Goal: Transaction & Acquisition: Obtain resource

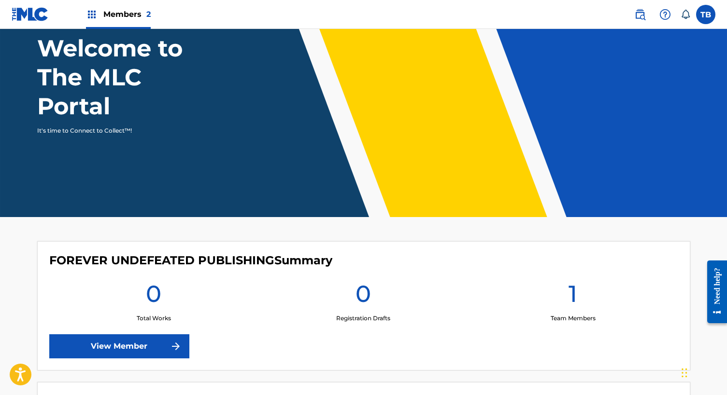
scroll to position [54, 0]
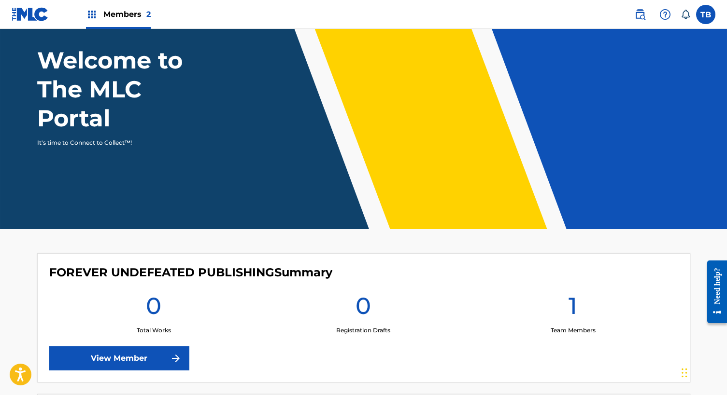
click at [681, 18] on icon at bounding box center [685, 15] width 10 height 10
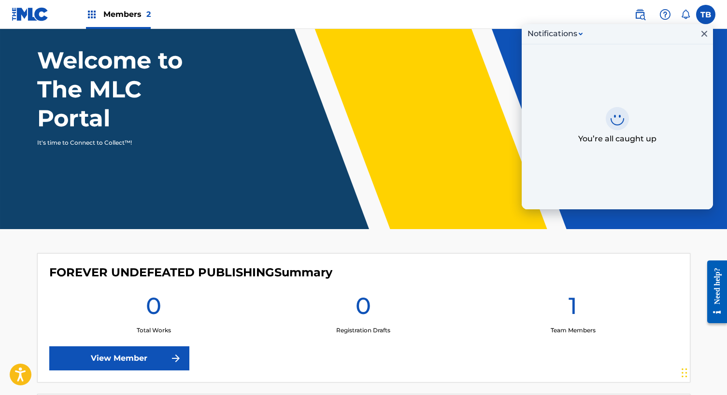
click at [126, 10] on span "Members 2" at bounding box center [126, 14] width 47 height 11
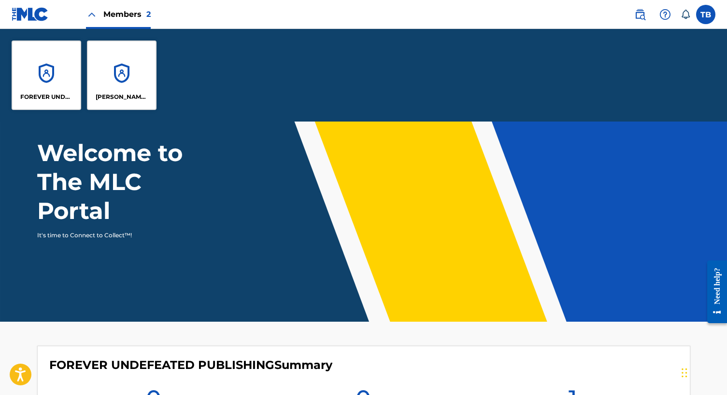
click at [58, 71] on div "FOREVER UNDEFEATED PUBLISHING" at bounding box center [47, 76] width 70 height 70
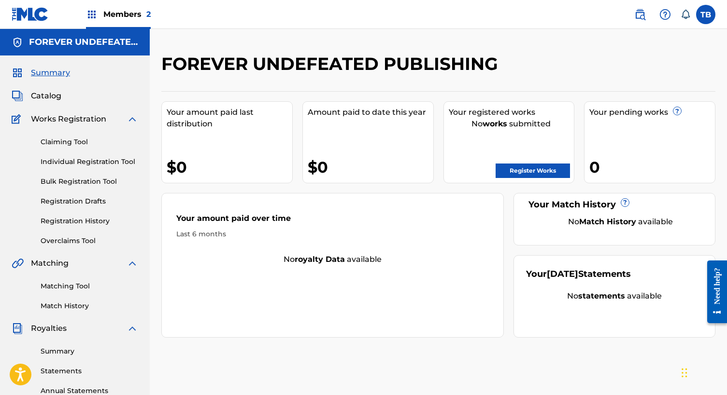
click at [74, 142] on link "Claiming Tool" at bounding box center [90, 142] width 98 height 10
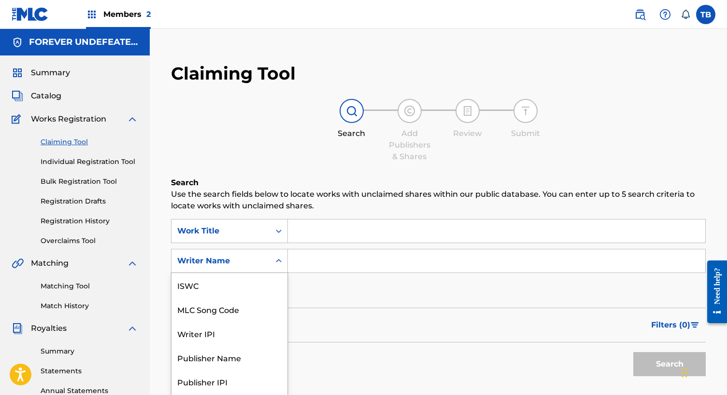
scroll to position [19, 0]
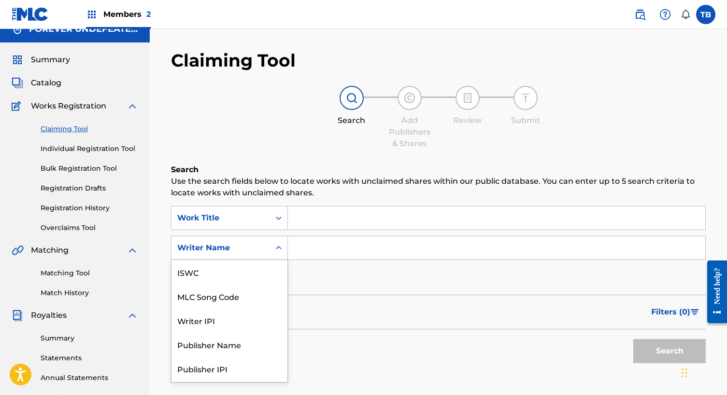
click at [249, 260] on div "Writer Name selected, 7 of 7. 7 results available. Use Up and Down to choose op…" at bounding box center [229, 248] width 117 height 24
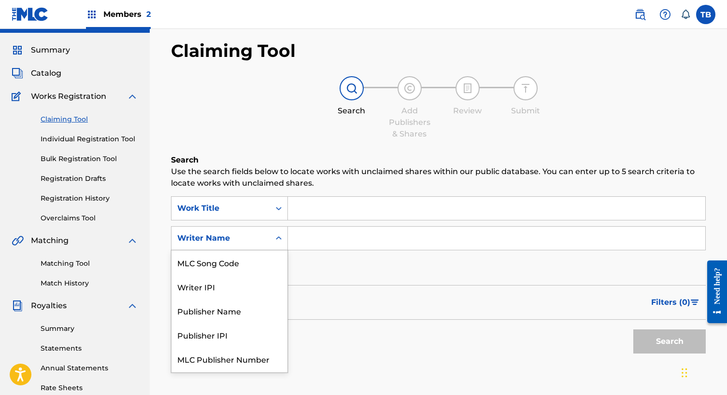
scroll to position [23, 0]
click at [231, 311] on div "Publisher Name" at bounding box center [229, 310] width 116 height 24
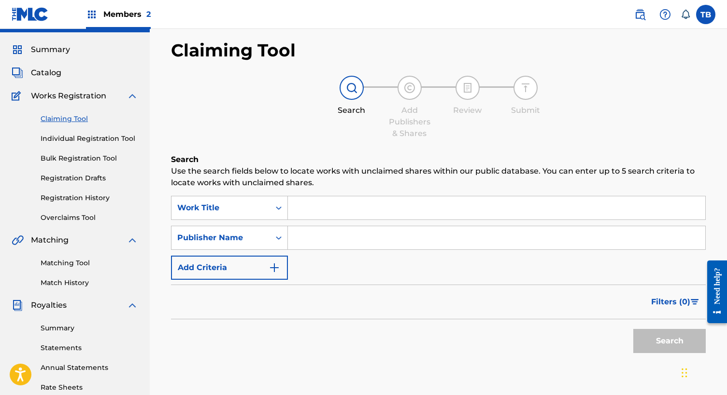
click at [350, 232] on input "Search Form" at bounding box center [496, 237] width 417 height 23
type input "Forever Undefeated"
click at [669, 341] on button "Search" at bounding box center [669, 341] width 72 height 24
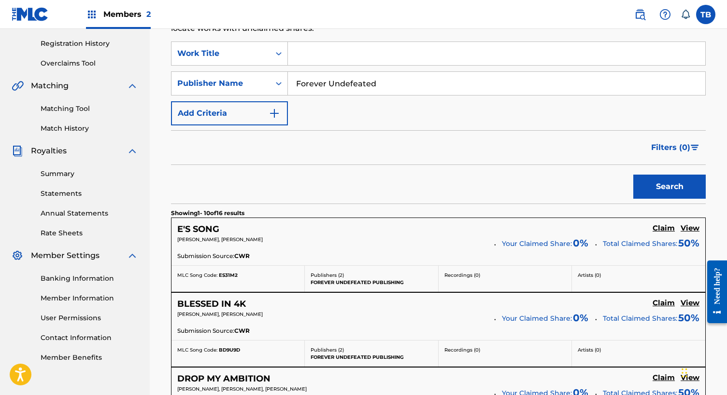
scroll to position [201, 0]
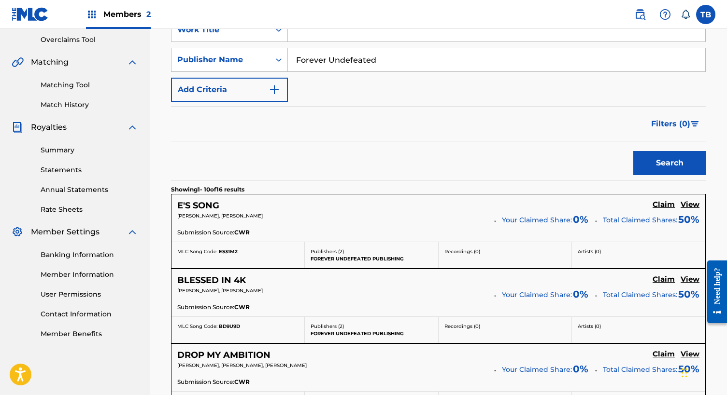
click at [659, 206] on h5 "Claim" at bounding box center [663, 204] width 22 height 9
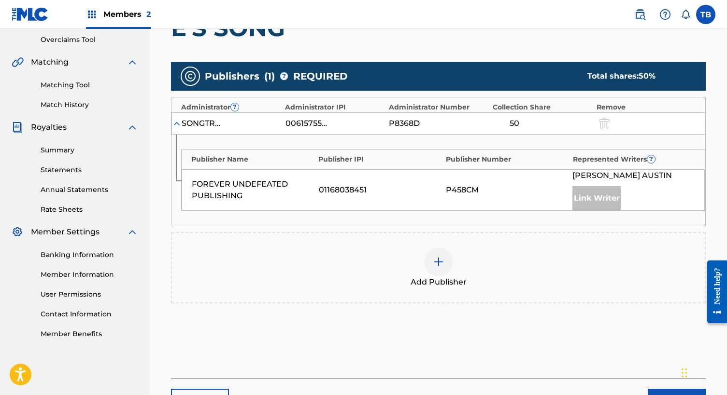
click at [584, 199] on div "Link Writer" at bounding box center [596, 198] width 48 height 24
click at [225, 188] on div "FOREVER UNDEFEATED PUBLISHING" at bounding box center [253, 190] width 122 height 23
click at [438, 260] on img at bounding box center [439, 262] width 12 height 12
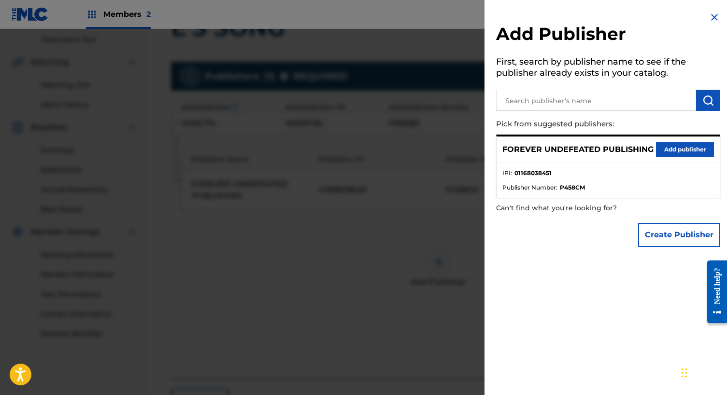
click at [681, 148] on button "Add publisher" at bounding box center [685, 149] width 58 height 14
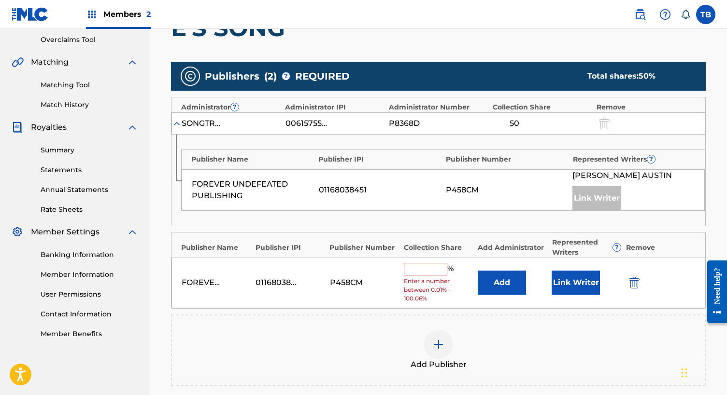
click at [426, 270] on input "text" at bounding box center [425, 269] width 43 height 13
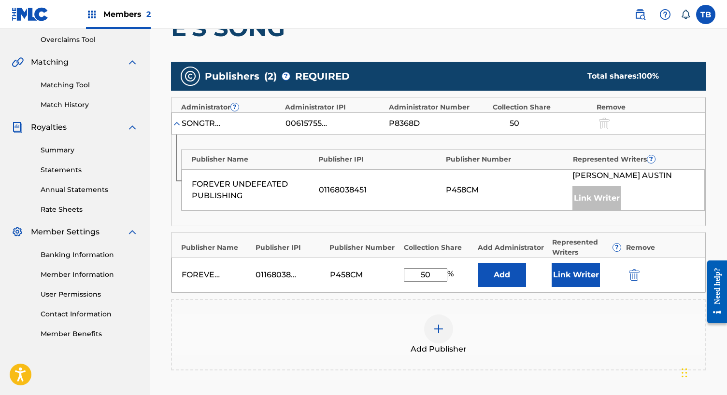
type input "50"
click at [511, 273] on button "Add" at bounding box center [502, 275] width 48 height 24
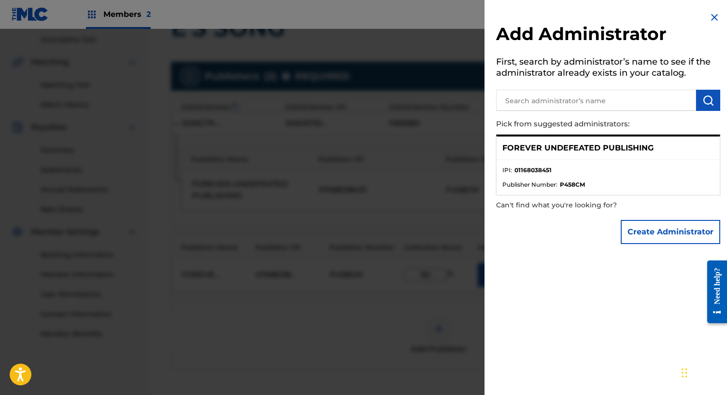
click at [617, 142] on p "FOREVER UNDEFEATED PUBLISHING" at bounding box center [577, 148] width 151 height 12
click at [712, 13] on img at bounding box center [714, 18] width 12 height 12
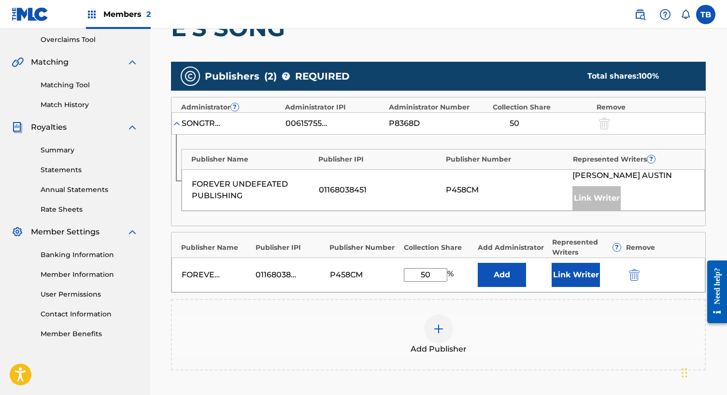
click at [570, 277] on button "Link Writer" at bounding box center [575, 275] width 48 height 24
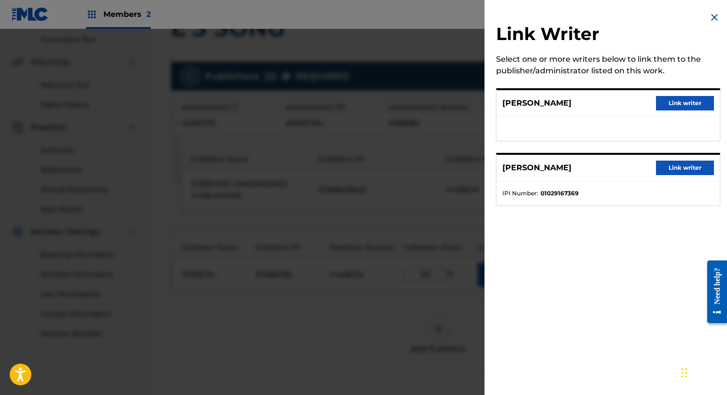
click at [664, 168] on button "Link writer" at bounding box center [685, 168] width 58 height 14
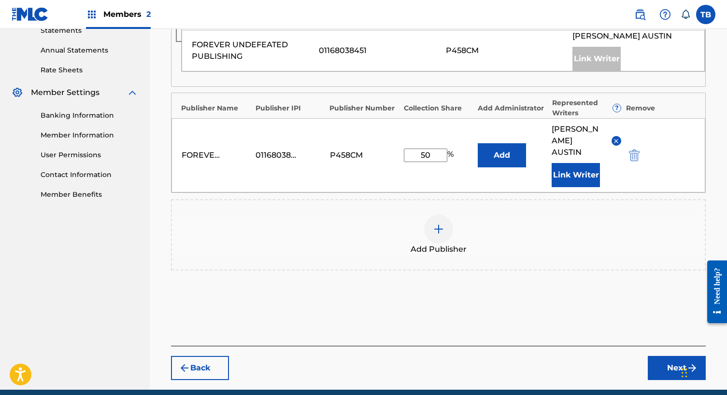
click at [663, 357] on button "Next" at bounding box center [677, 368] width 58 height 24
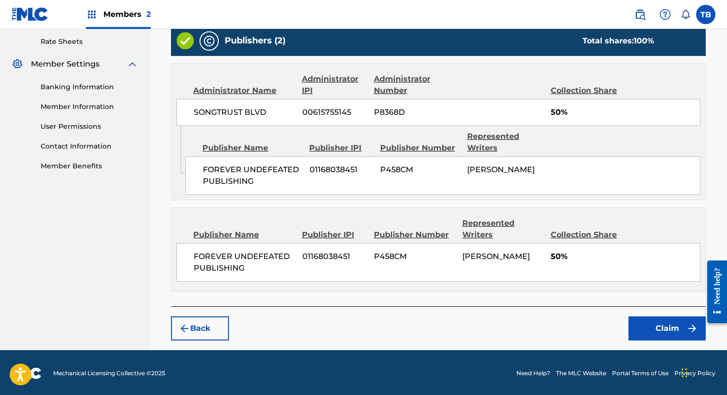
scroll to position [369, 0]
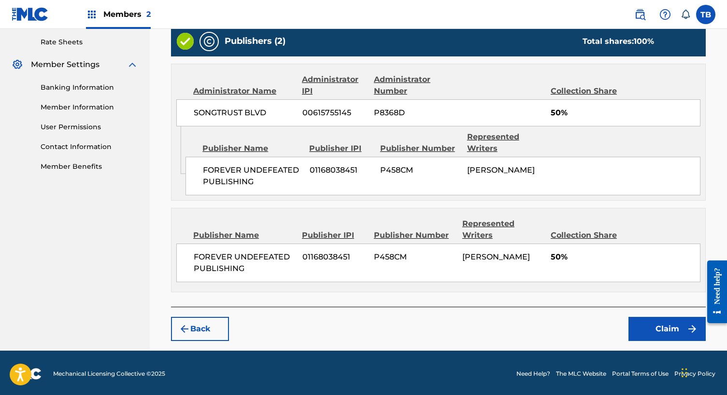
click at [652, 330] on button "Claim" at bounding box center [666, 329] width 77 height 24
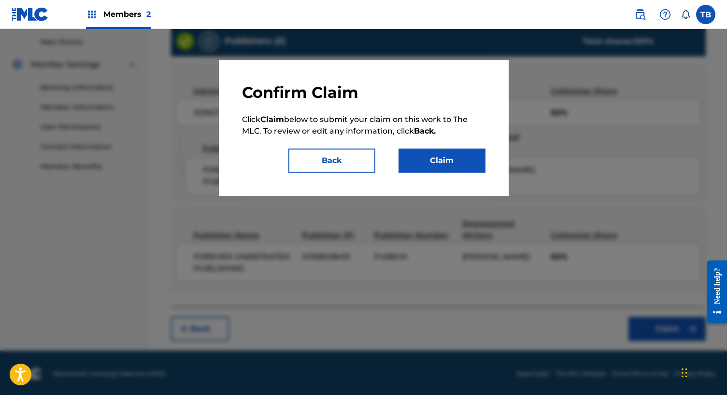
click at [413, 165] on button "Claim" at bounding box center [441, 161] width 87 height 24
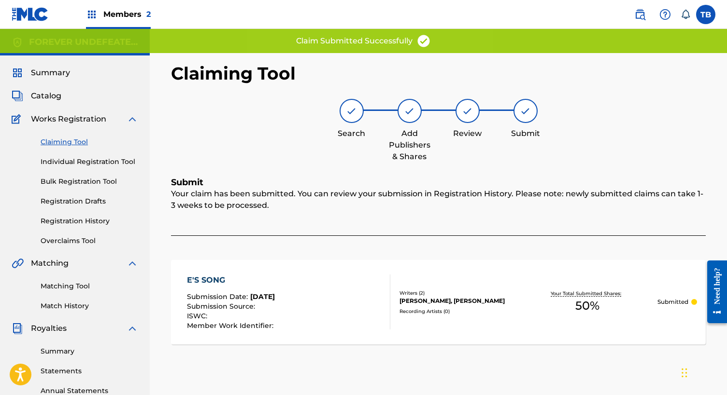
scroll to position [0, 0]
click at [71, 142] on link "Claiming Tool" at bounding box center [90, 142] width 98 height 10
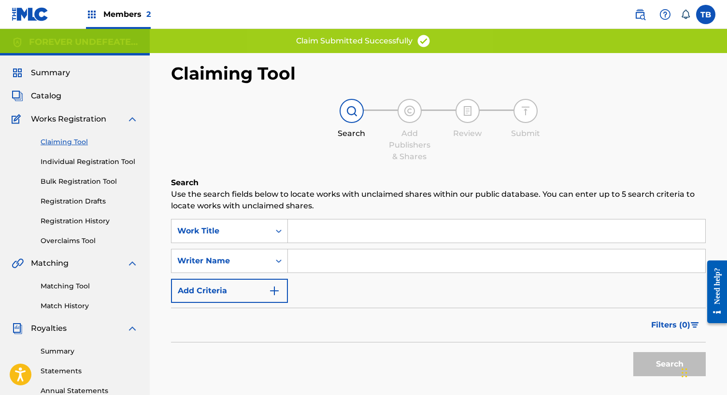
click at [319, 229] on input "Search Form" at bounding box center [496, 231] width 417 height 23
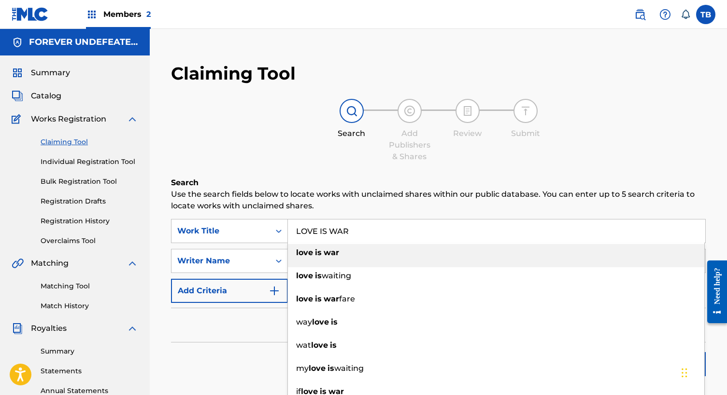
type input "love is war"
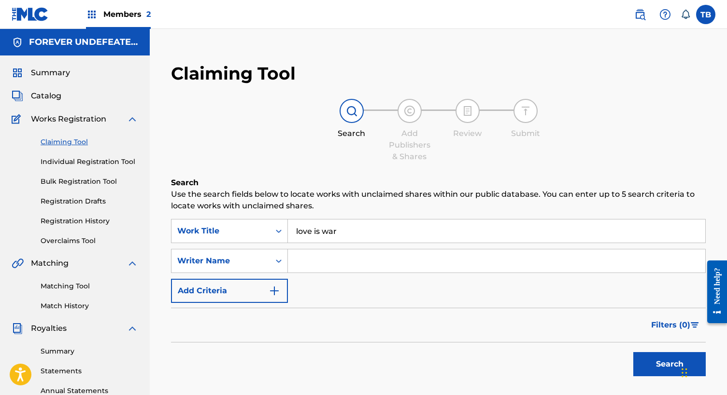
click at [321, 262] on input "Search Form" at bounding box center [496, 261] width 417 height 23
click at [669, 365] on button "Search" at bounding box center [669, 365] width 72 height 24
click at [67, 121] on span "Works Registration" at bounding box center [68, 119] width 75 height 12
click at [327, 264] on input "Nico" at bounding box center [496, 261] width 417 height 23
type input "[PERSON_NAME]"
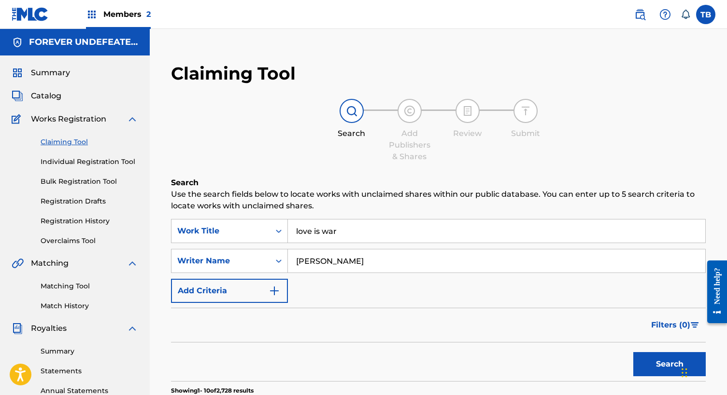
click at [669, 365] on button "Search" at bounding box center [669, 365] width 72 height 24
drag, startPoint x: 355, startPoint y: 228, endPoint x: 257, endPoint y: 238, distance: 98.5
click at [259, 238] on div "SearchWithCriteria72b88359-611e-484f-be86-81d565fd2675 Work Title love is war" at bounding box center [438, 231] width 535 height 24
type input "l"
type input "[DEMOGRAPHIC_DATA] love"
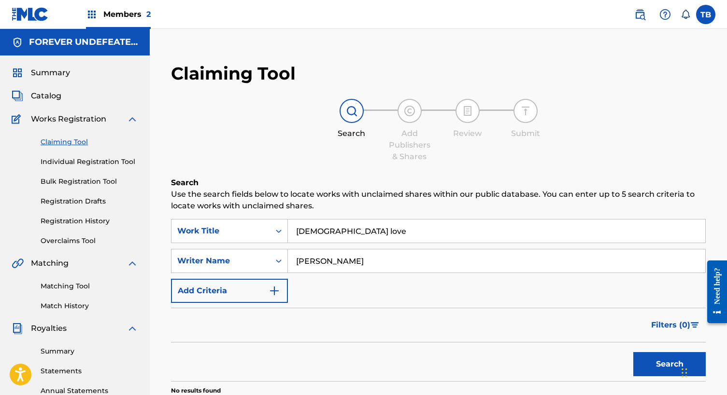
click at [320, 181] on h6 "Search" at bounding box center [438, 183] width 535 height 12
drag, startPoint x: 341, startPoint y: 230, endPoint x: 254, endPoint y: 230, distance: 87.4
click at [254, 230] on div "SearchWithCriteria72b88359-611e-484f-be86-81d565fd2675 Work Title gods love" at bounding box center [438, 231] width 535 height 24
click at [360, 263] on input "[PERSON_NAME]" at bounding box center [496, 261] width 417 height 23
click at [669, 365] on button "Search" at bounding box center [669, 365] width 72 height 24
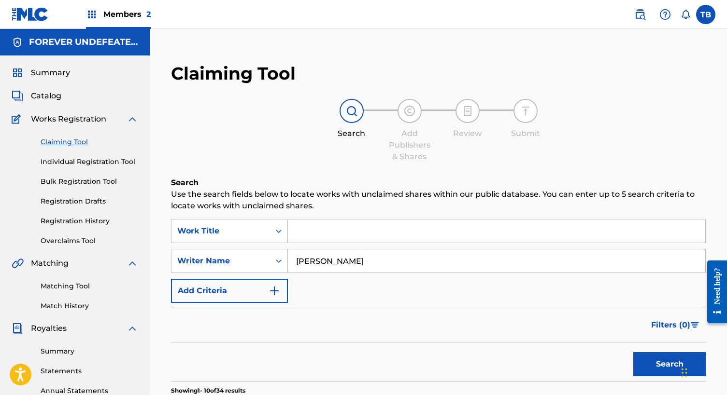
click at [45, 92] on span "Catalog" at bounding box center [46, 96] width 30 height 12
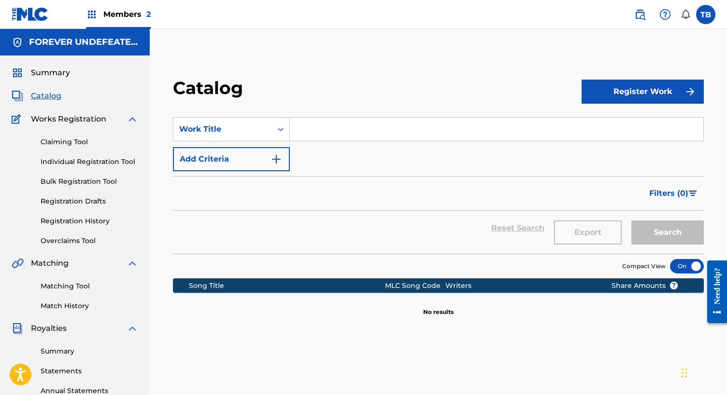
click at [318, 136] on input "Search Form" at bounding box center [496, 129] width 413 height 23
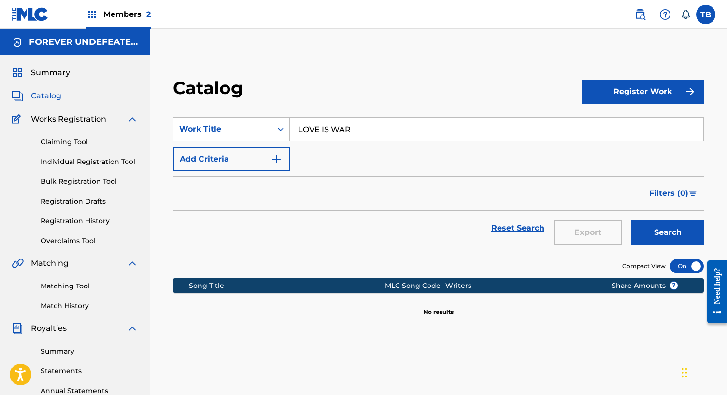
type input "LOVE IS WAR"
click at [667, 233] on button "Search" at bounding box center [667, 233] width 72 height 24
click at [652, 104] on div "Register Work" at bounding box center [642, 91] width 122 height 28
click at [648, 99] on button "Register Work" at bounding box center [642, 92] width 122 height 24
click at [43, 90] on div "Summary Catalog Works Registration Claiming Tool Individual Registration Tool B…" at bounding box center [75, 304] width 150 height 497
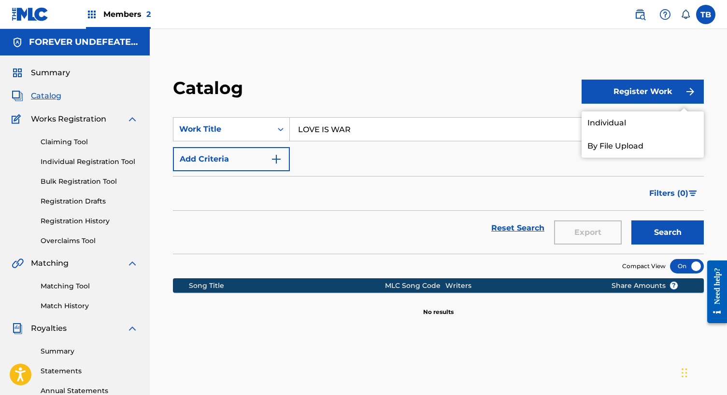
click at [43, 94] on span "Catalog" at bounding box center [46, 96] width 30 height 12
click at [58, 117] on span "Works Registration" at bounding box center [68, 119] width 75 height 12
click at [50, 71] on span "Summary" at bounding box center [50, 73] width 39 height 12
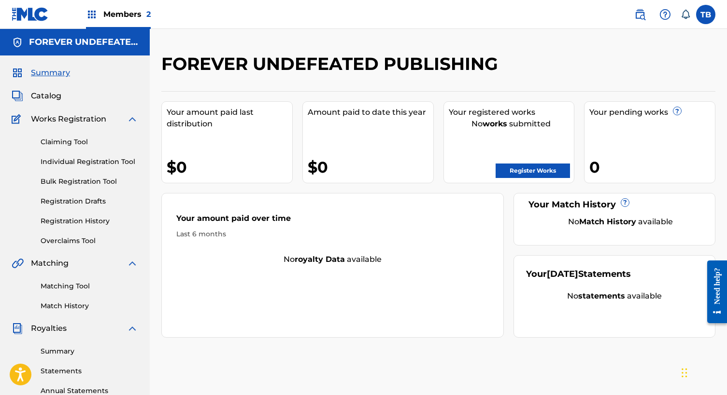
click at [541, 176] on link "Register Works" at bounding box center [532, 171] width 74 height 14
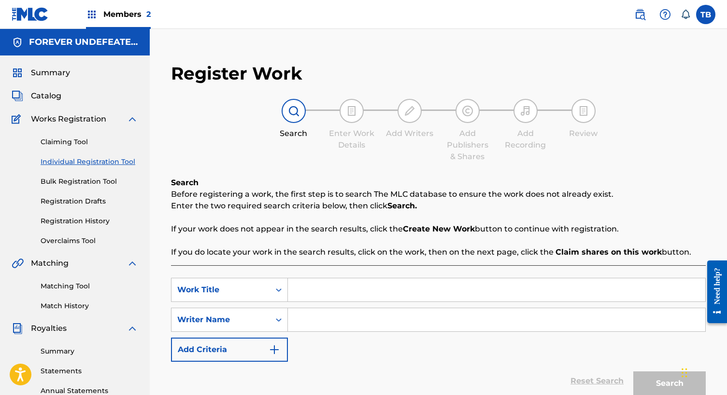
click at [320, 310] on input "Search Form" at bounding box center [496, 320] width 417 height 23
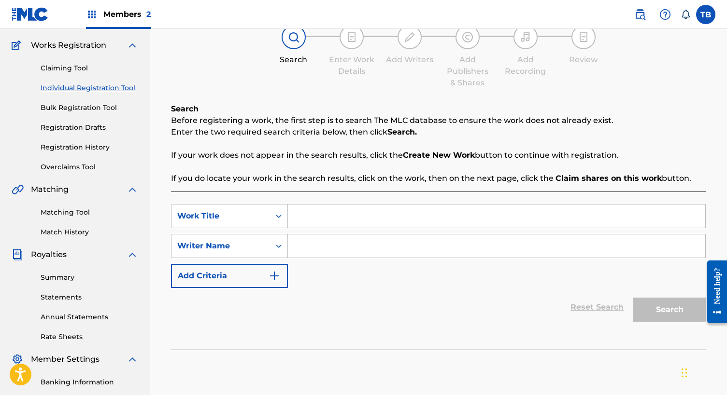
scroll to position [85, 0]
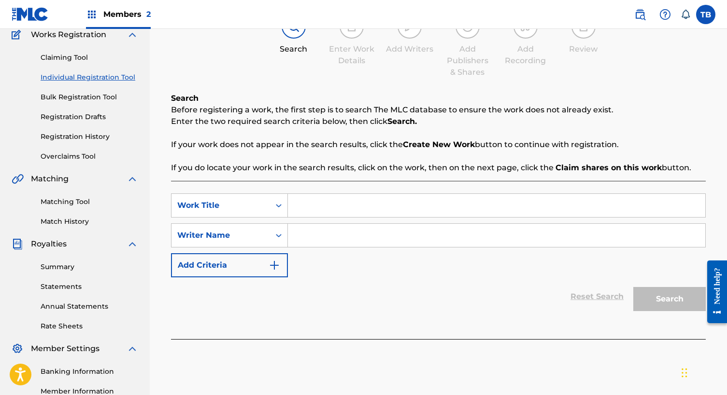
click at [328, 237] on input "Search Form" at bounding box center [496, 235] width 417 height 23
type input "[PERSON_NAME]"
click at [392, 248] on div "SearchWithCriteria72b88359-611e-484f-be86-81d565fd2675 Work Title SearchWithCri…" at bounding box center [438, 236] width 535 height 84
click at [359, 211] on input "Search Form" at bounding box center [496, 205] width 417 height 23
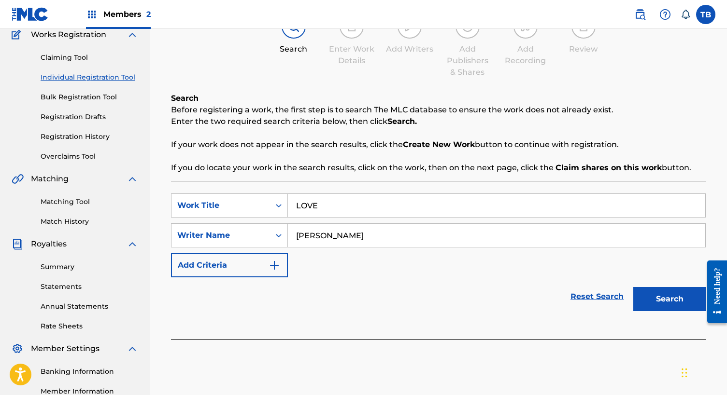
type input "LOVE"
click at [669, 299] on button "Search" at bounding box center [669, 299] width 72 height 24
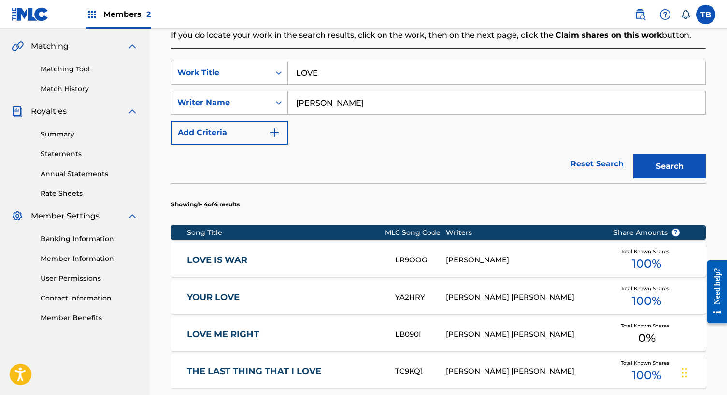
scroll to position [215, 0]
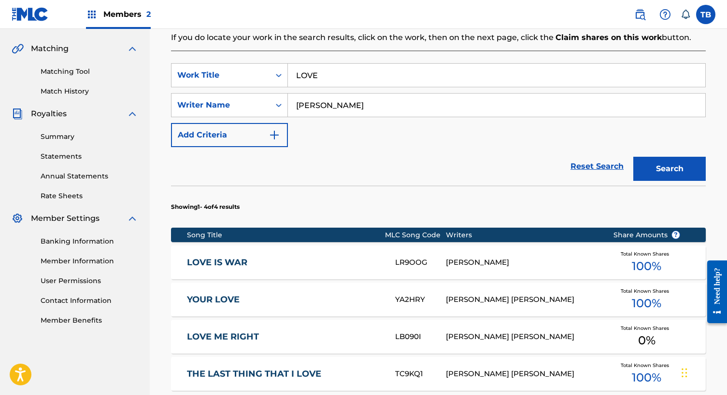
click at [245, 288] on div "YOUR LOVE YA2HRY [PERSON_NAME] [PERSON_NAME] Total Known Shares 100 %" at bounding box center [438, 300] width 535 height 34
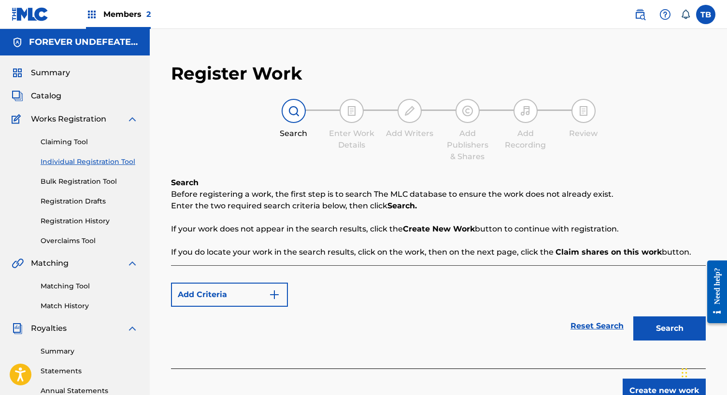
scroll to position [203, 0]
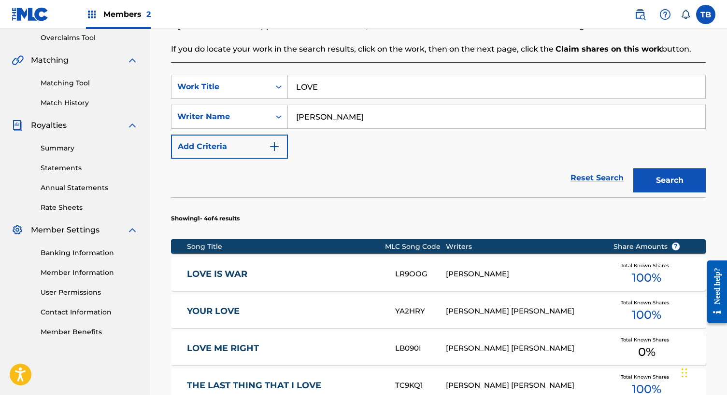
click at [219, 266] on div "LOVE IS WAR LR9OOG [PERSON_NAME] Total Known Shares 100 %" at bounding box center [438, 274] width 535 height 34
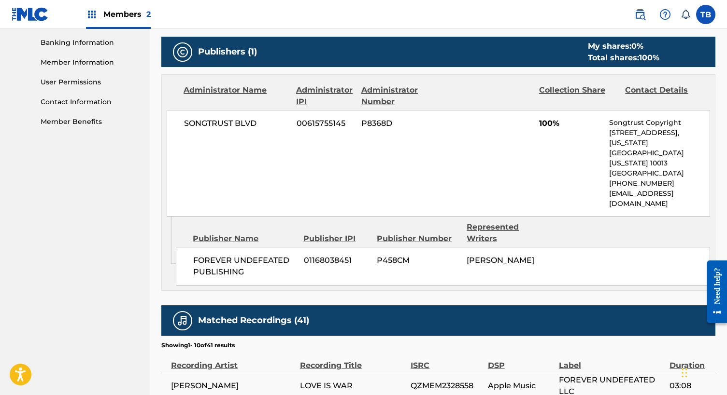
scroll to position [413, 0]
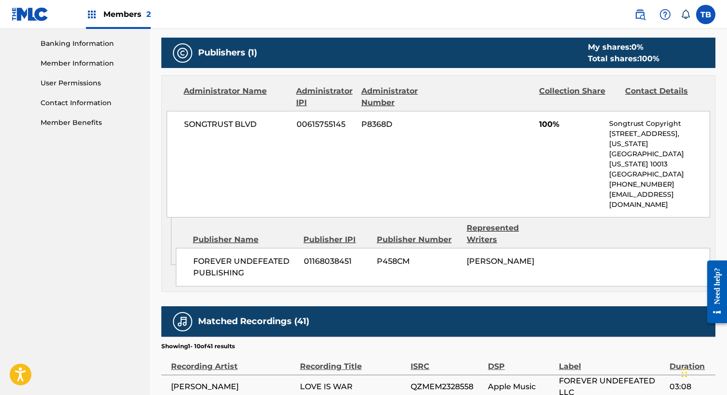
click at [212, 256] on span "FOREVER UNDEFEATED PUBLISHING" at bounding box center [244, 267] width 103 height 23
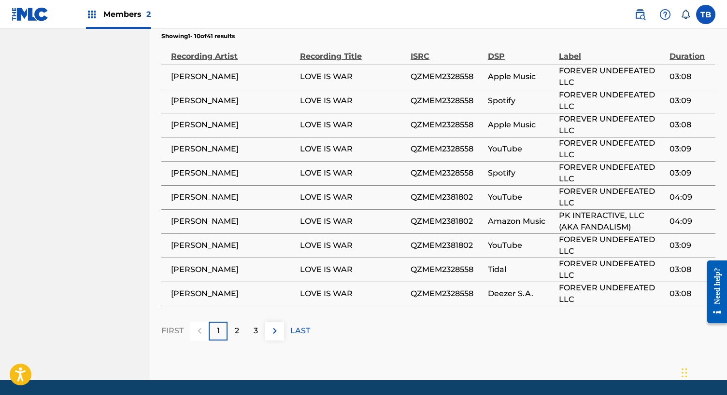
click at [233, 264] on span "[PERSON_NAME]" at bounding box center [233, 270] width 124 height 12
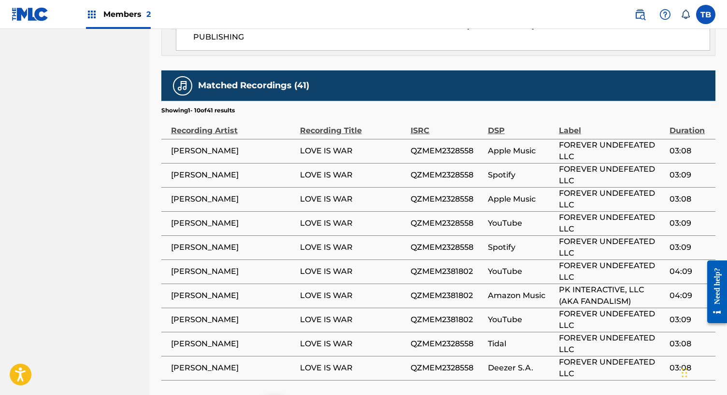
scroll to position [671, 0]
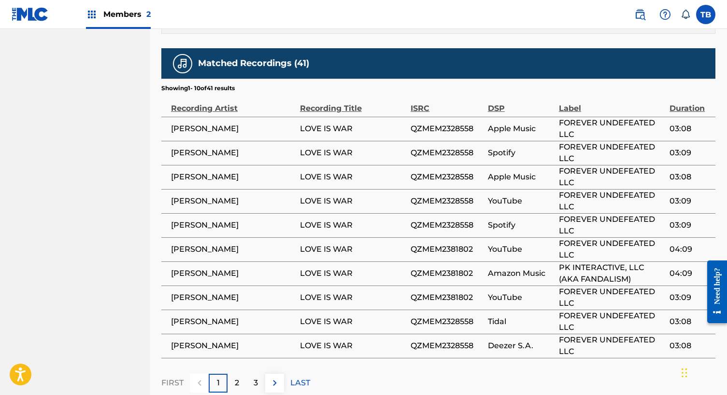
click at [270, 378] on img at bounding box center [275, 384] width 12 height 12
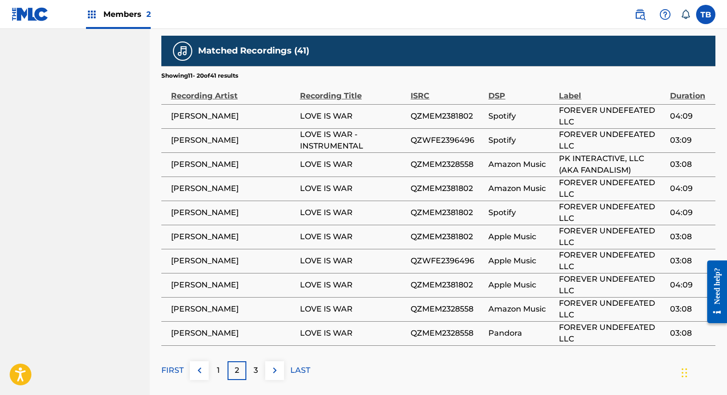
scroll to position [697, 0]
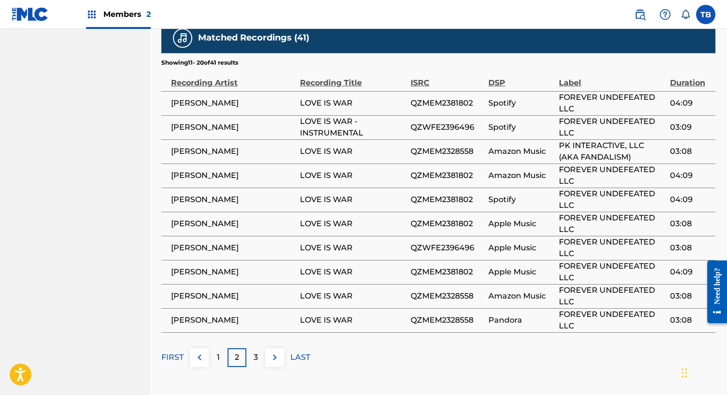
click at [255, 352] on p "3" at bounding box center [256, 358] width 4 height 12
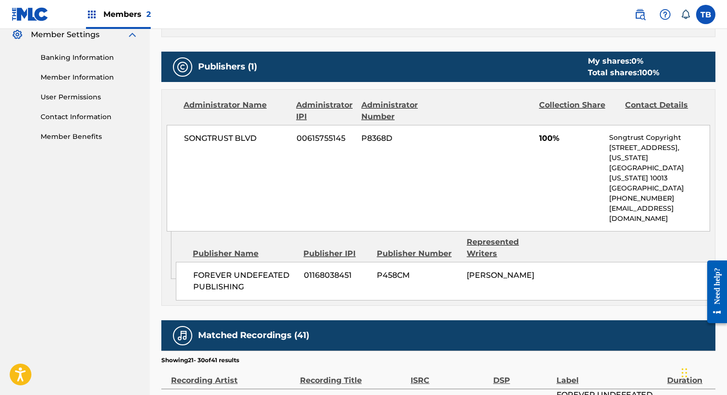
scroll to position [399, 0]
click at [642, 103] on div "Contact Details" at bounding box center [664, 110] width 79 height 23
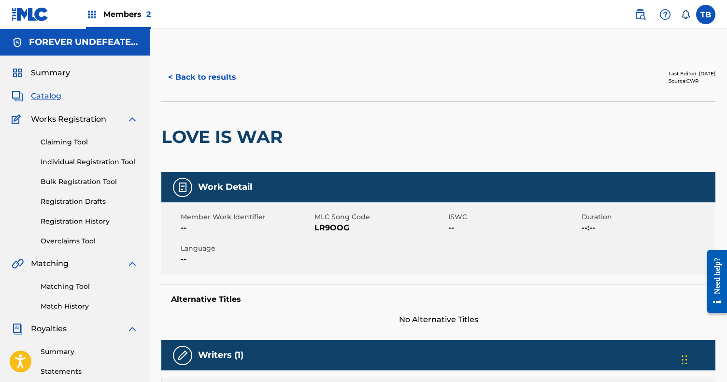
scroll to position [0, 0]
click at [211, 74] on button "< Back to results" at bounding box center [202, 77] width 82 height 24
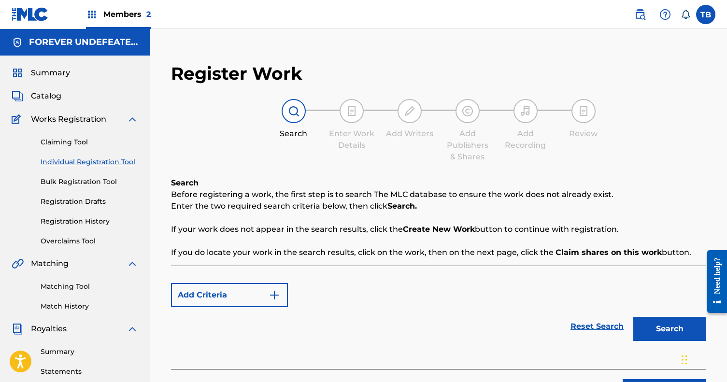
scroll to position [203, 0]
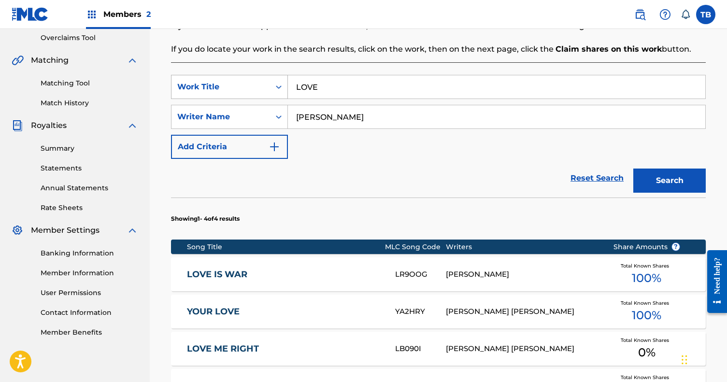
drag, startPoint x: 338, startPoint y: 90, endPoint x: 255, endPoint y: 90, distance: 82.6
click at [255, 90] on div "SearchWithCriteria72b88359-611e-484f-be86-81d565fd2675 Work Title LOVE" at bounding box center [438, 87] width 535 height 24
type input "GRACE"
click at [669, 181] on button "Search" at bounding box center [669, 181] width 72 height 24
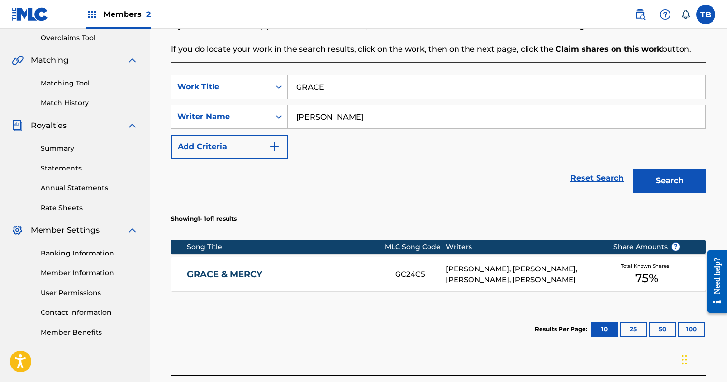
click at [615, 271] on div "Total Known Shares 75 %" at bounding box center [646, 274] width 97 height 29
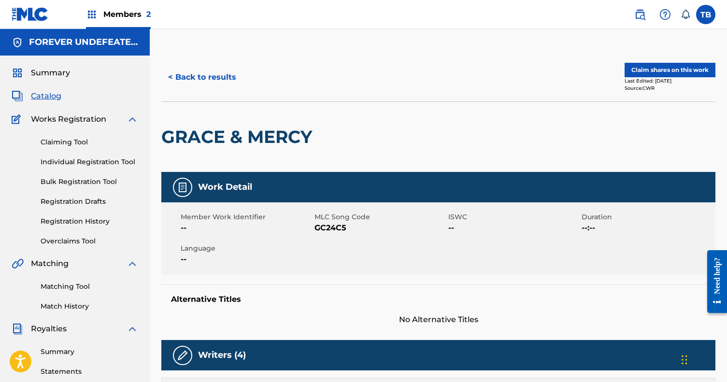
click at [677, 74] on button "Claim shares on this work" at bounding box center [669, 70] width 91 height 14
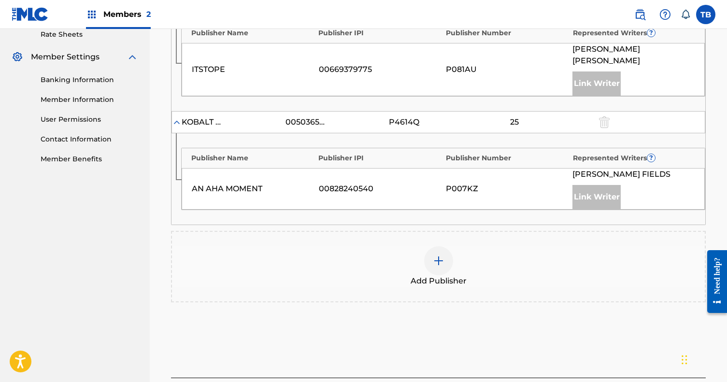
scroll to position [386, 0]
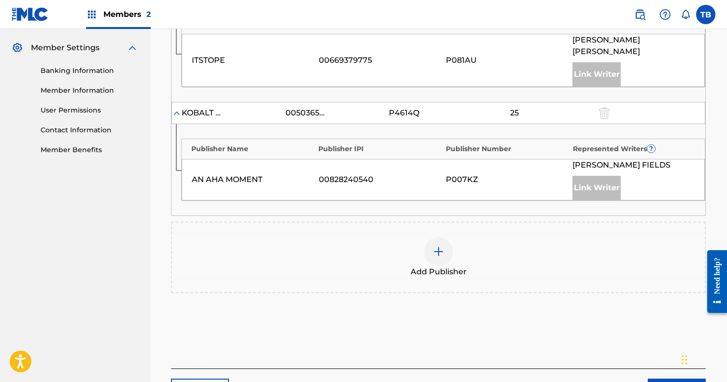
click at [442, 246] on img at bounding box center [439, 252] width 12 height 12
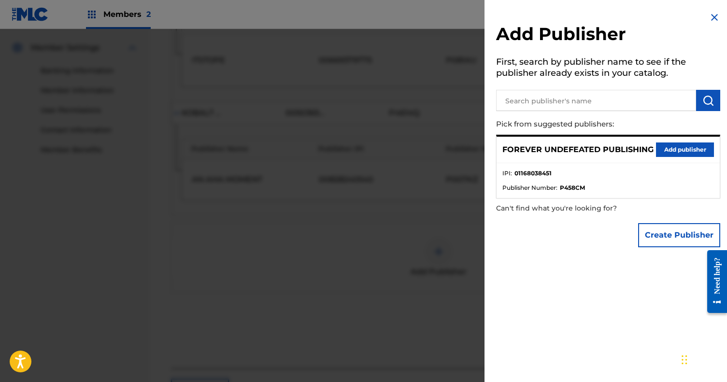
click at [681, 150] on button "Add publisher" at bounding box center [685, 149] width 58 height 14
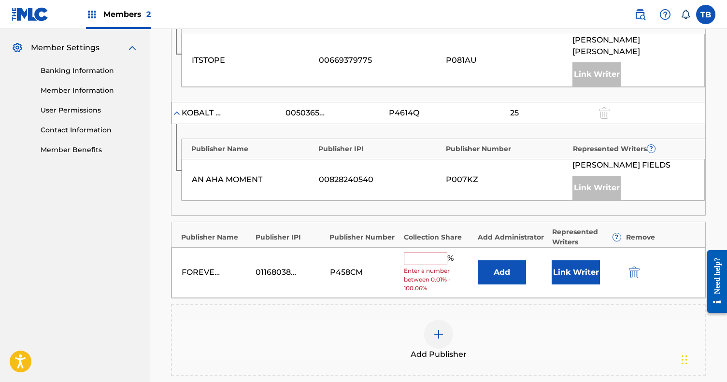
click at [412, 253] on input "text" at bounding box center [425, 259] width 43 height 13
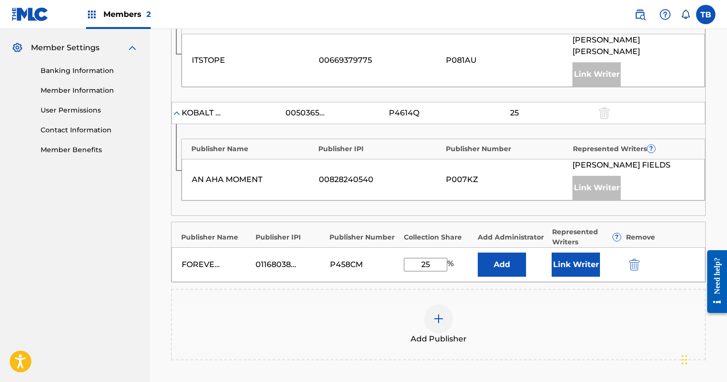
type input "25"
click at [584, 253] on button "Link Writer" at bounding box center [575, 265] width 48 height 24
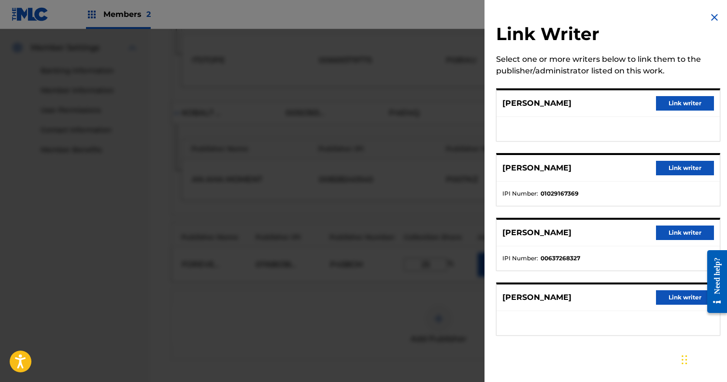
click at [685, 169] on button "Link writer" at bounding box center [685, 168] width 58 height 14
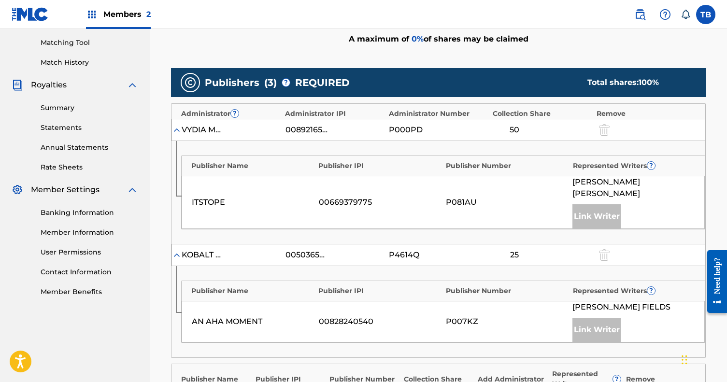
scroll to position [230, 0]
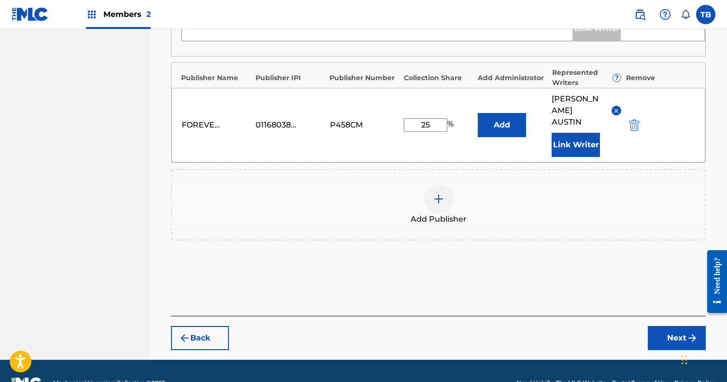
click at [662, 326] on button "Next" at bounding box center [677, 338] width 58 height 24
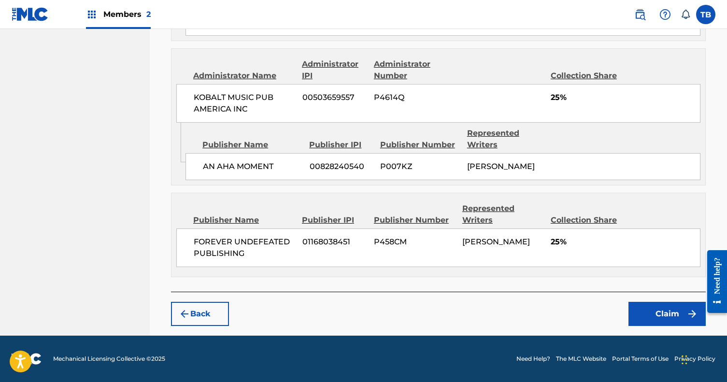
scroll to position [565, 0]
click at [670, 315] on button "Claim" at bounding box center [666, 314] width 77 height 24
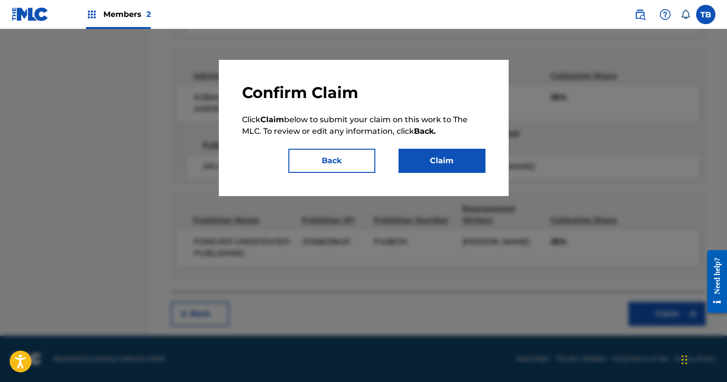
click at [439, 161] on button "Claim" at bounding box center [441, 161] width 87 height 24
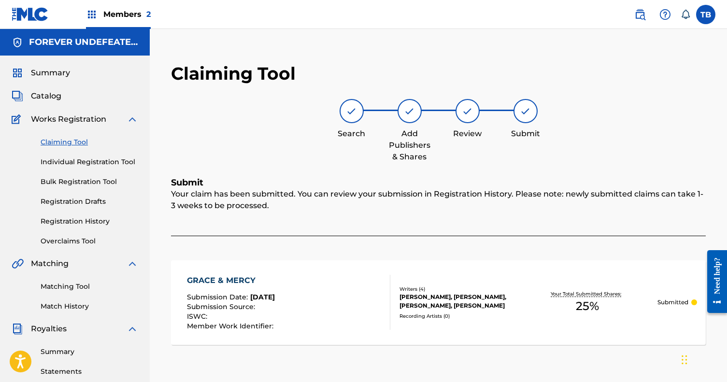
scroll to position [0, 0]
click at [60, 97] on span "Catalog" at bounding box center [46, 96] width 30 height 12
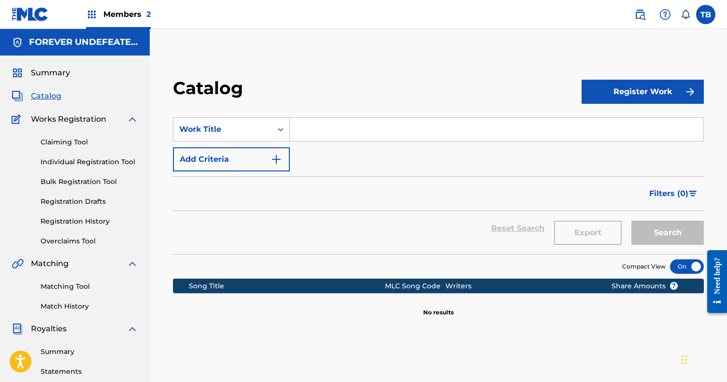
click at [311, 136] on input "Search Form" at bounding box center [496, 129] width 413 height 23
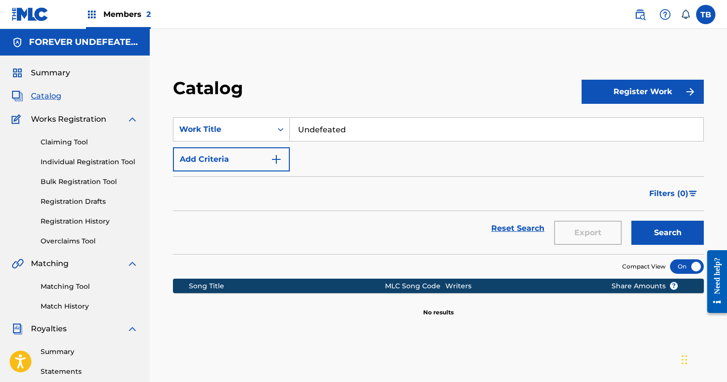
type input "Undefeated"
click at [667, 233] on button "Search" at bounding box center [667, 233] width 72 height 24
click at [275, 155] on img "Search Form" at bounding box center [276, 160] width 12 height 12
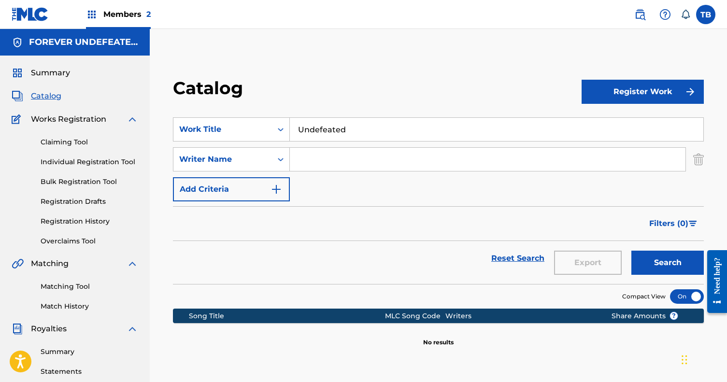
click at [348, 156] on input "Search Form" at bounding box center [487, 159] width 395 height 23
type input "[PERSON_NAME]"
click at [667, 263] on button "Search" at bounding box center [667, 263] width 72 height 24
click at [648, 261] on button "Search" at bounding box center [667, 263] width 72 height 24
drag, startPoint x: 352, startPoint y: 133, endPoint x: 248, endPoint y: 133, distance: 103.8
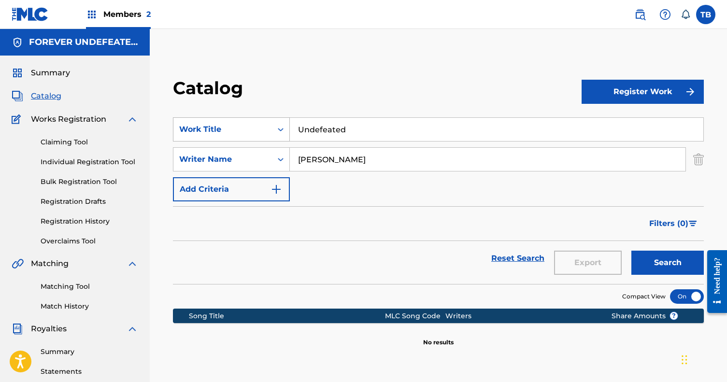
click at [248, 133] on div "SearchWithCriteria0251743a-a5a7-4921-bacc-7c27a30da068 Work Title Undefeated" at bounding box center [438, 129] width 531 height 24
click at [346, 153] on input "[PERSON_NAME]" at bounding box center [487, 159] width 395 height 23
click at [346, 160] on input "[PERSON_NAME]" at bounding box center [487, 159] width 395 height 23
type input "[PERSON_NAME]"
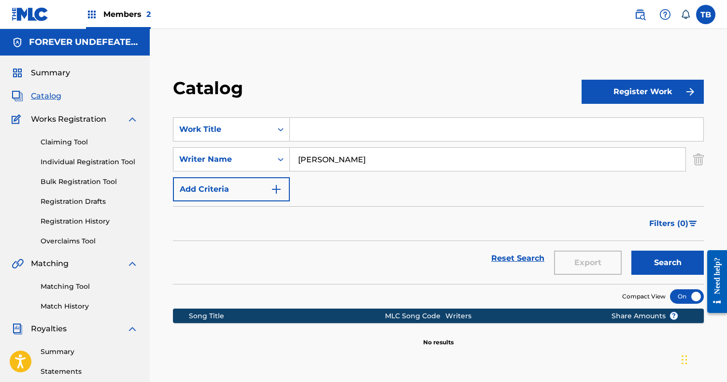
click at [667, 263] on button "Search" at bounding box center [667, 263] width 72 height 24
click at [66, 118] on span "Works Registration" at bounding box center [68, 119] width 75 height 12
click at [48, 96] on span "Catalog" at bounding box center [46, 96] width 30 height 12
click at [83, 116] on span "Works Registration" at bounding box center [68, 119] width 75 height 12
click at [105, 43] on h5 "FOREVER UNDEFEATED PUBLISHING" at bounding box center [83, 42] width 109 height 11
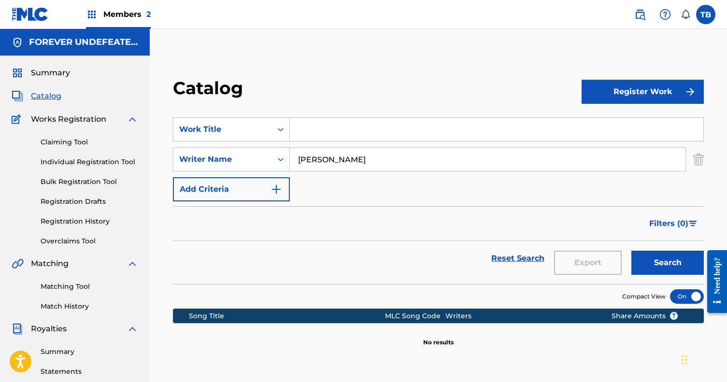
click at [660, 85] on button "Register Work" at bounding box center [642, 92] width 122 height 24
click at [411, 57] on div "Catalog Register Work Individual By File Upload SearchWithCriteria0251743a-a5a7…" at bounding box center [438, 302] width 577 height 499
click at [55, 78] on span "Summary" at bounding box center [50, 73] width 39 height 12
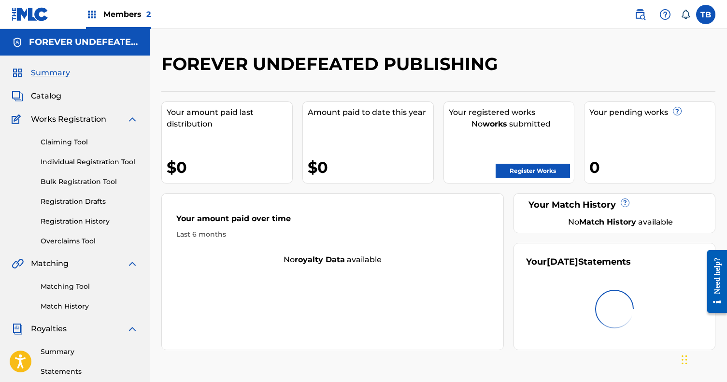
click at [512, 161] on div "Register Works" at bounding box center [512, 168] width 126 height 19
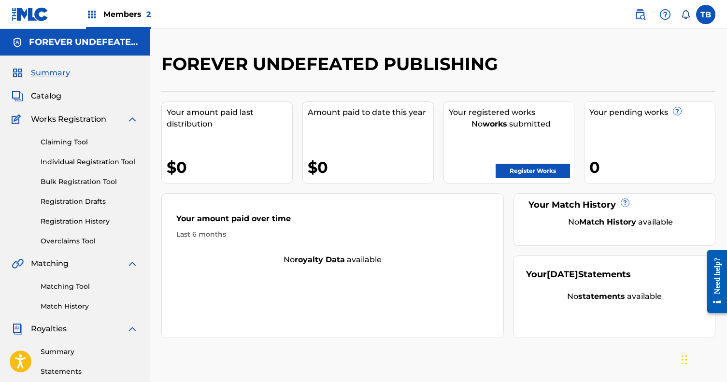
click at [512, 166] on link "Register Works" at bounding box center [532, 171] width 74 height 14
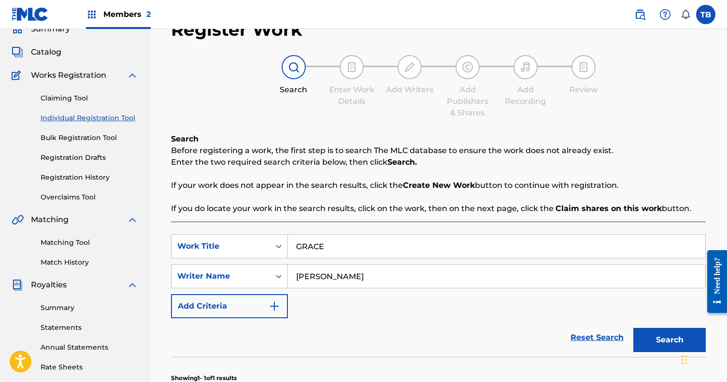
scroll to position [59, 0]
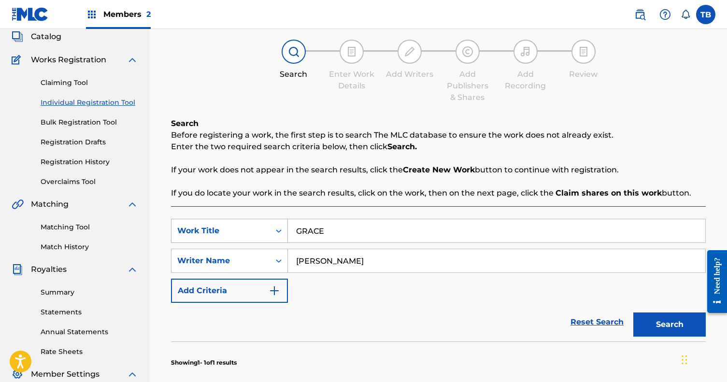
drag, startPoint x: 337, startPoint y: 236, endPoint x: 246, endPoint y: 234, distance: 90.8
click at [246, 234] on div "SearchWithCriteria72b88359-611e-484f-be86-81d565fd2675 Work Title GRACE" at bounding box center [438, 231] width 535 height 24
type input "Undefeated"
click at [669, 325] on button "Search" at bounding box center [669, 324] width 72 height 24
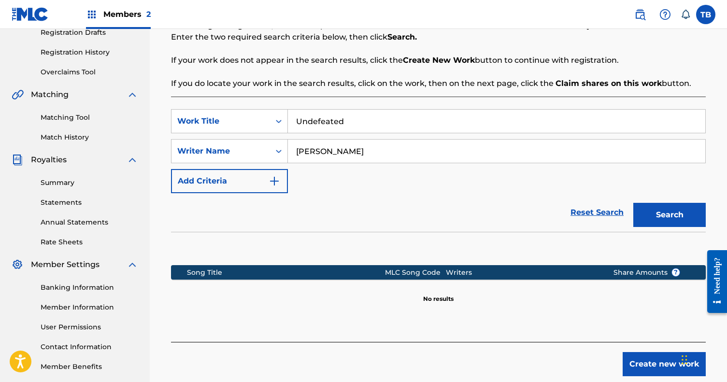
scroll to position [182, 0]
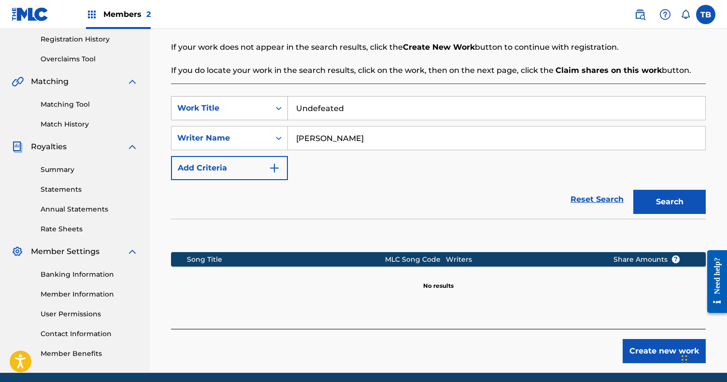
drag, startPoint x: 326, startPoint y: 109, endPoint x: 257, endPoint y: 107, distance: 69.1
click at [257, 107] on div "SearchWithCriteria72b88359-611e-484f-be86-81d565fd2675 Work Title Undefeated" at bounding box center [438, 108] width 535 height 24
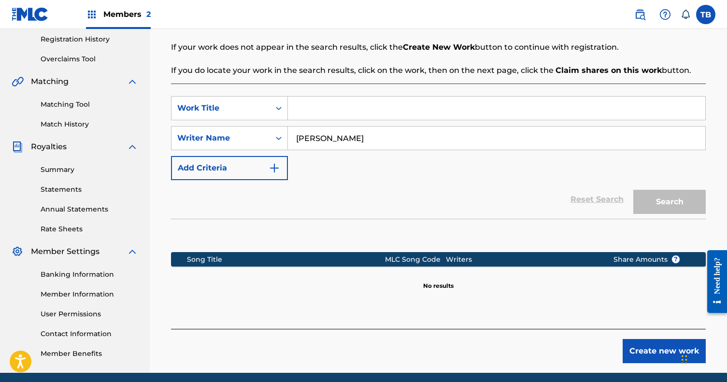
click at [423, 175] on div "SearchWithCriteria72b88359-611e-484f-be86-81d565fd2675 Work Title SearchWithCri…" at bounding box center [438, 138] width 535 height 84
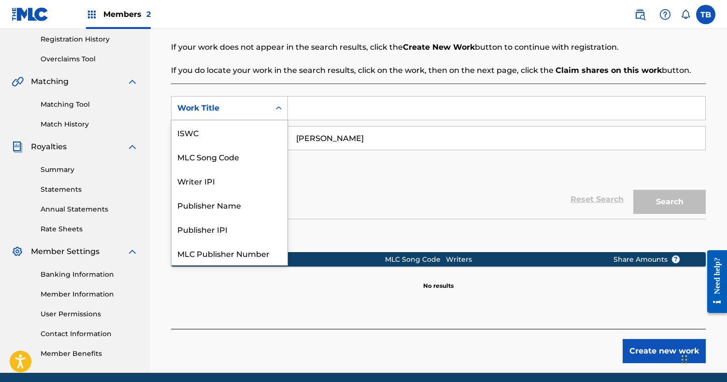
click at [281, 109] on icon "Search Form" at bounding box center [279, 107] width 6 height 3
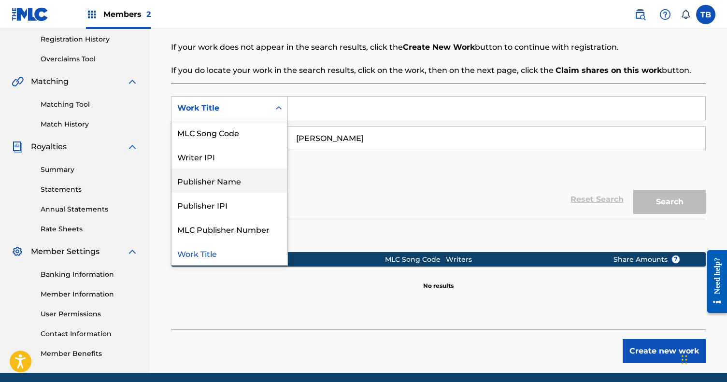
click at [249, 177] on div "Publisher Name" at bounding box center [229, 181] width 116 height 24
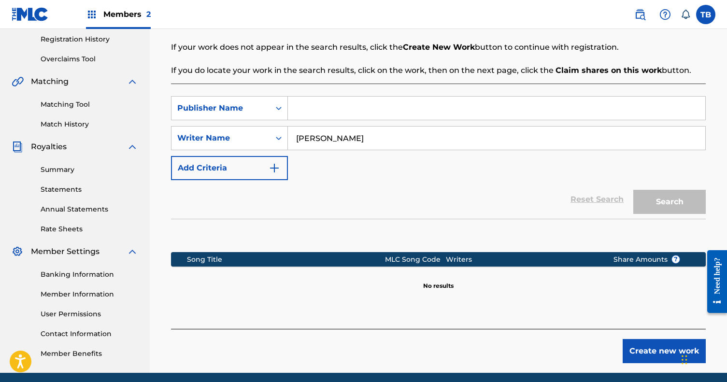
click at [328, 105] on input "Search Form" at bounding box center [496, 108] width 417 height 23
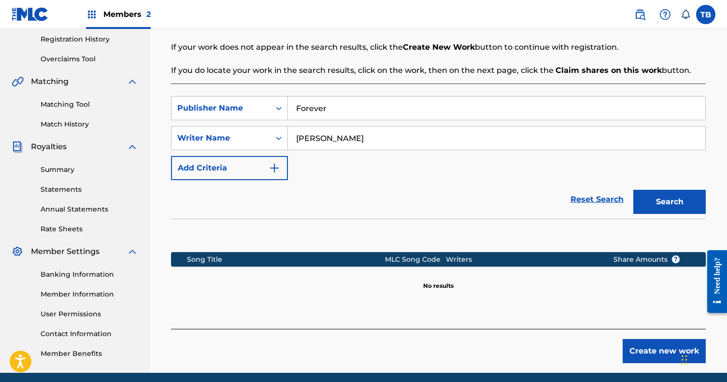
type input "Forever"
click at [669, 202] on button "Search" at bounding box center [669, 202] width 72 height 24
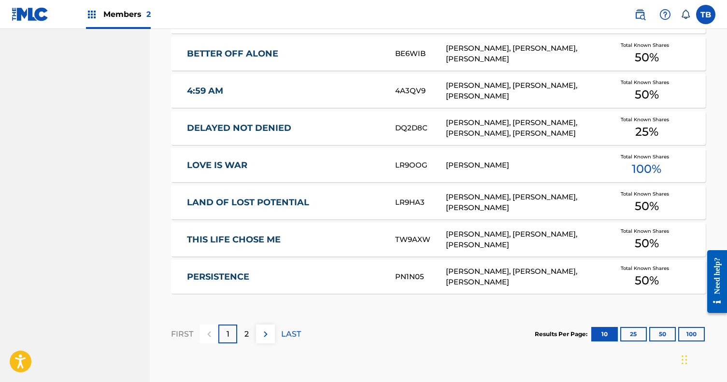
scroll to position [569, 0]
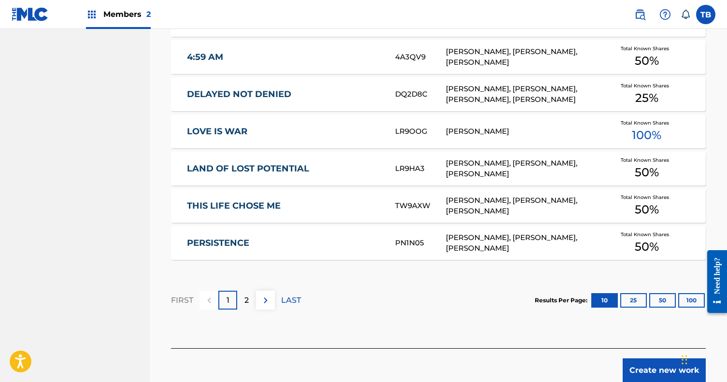
click at [264, 298] on img at bounding box center [266, 301] width 12 height 12
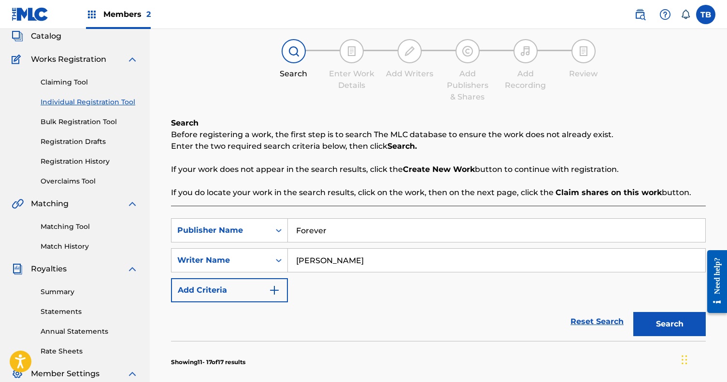
scroll to position [49, 0]
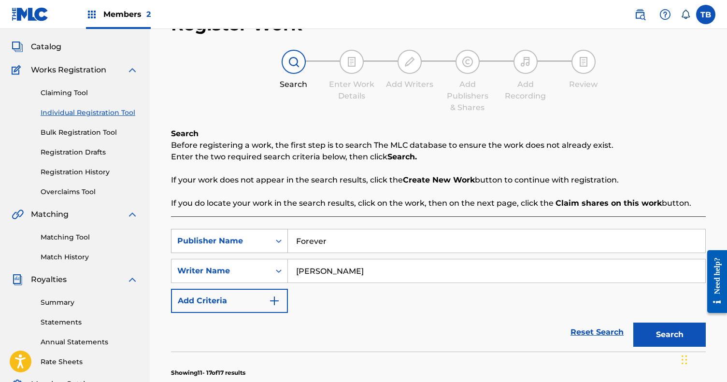
drag, startPoint x: 347, startPoint y: 242, endPoint x: 279, endPoint y: 242, distance: 68.1
click at [279, 242] on div "SearchWithCriteria25209740-6b49-4698-9f48-ffa55c467bea Publisher Name Forever" at bounding box center [438, 241] width 535 height 24
click at [529, 299] on div "SearchWithCriteria25209740-6b49-4698-9f48-ffa55c467bea Publisher Name SearchWit…" at bounding box center [438, 271] width 535 height 84
click at [454, 231] on input "Search Form" at bounding box center [496, 240] width 417 height 23
type input "f"
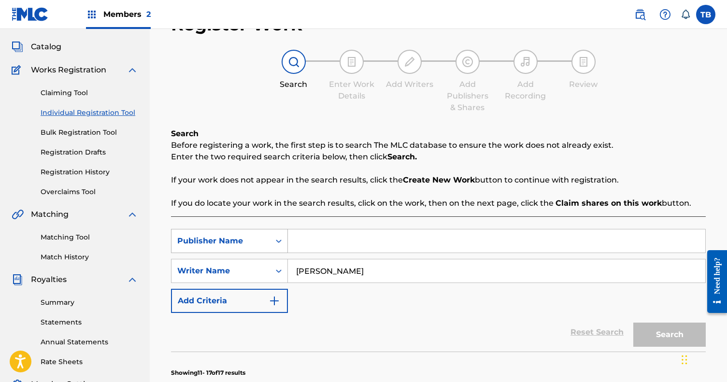
click at [264, 240] on div "Publisher Name" at bounding box center [229, 241] width 117 height 24
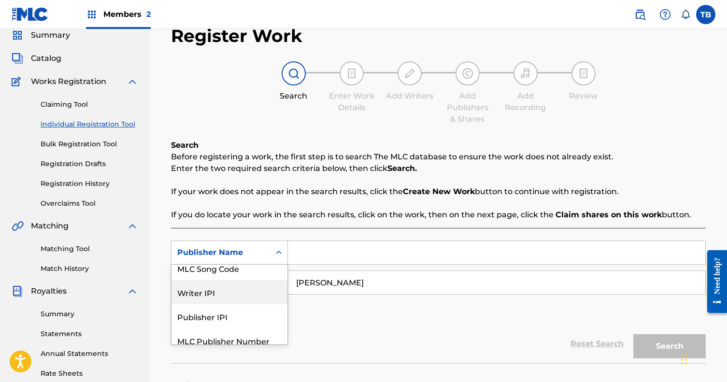
scroll to position [50, 0]
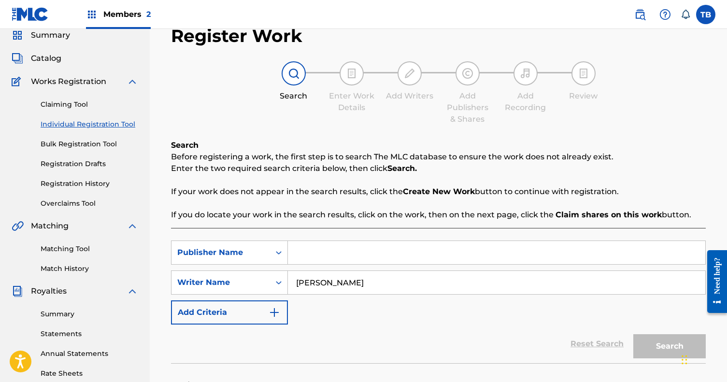
click at [317, 310] on div "SearchWithCriteria25209740-6b49-4698-9f48-ffa55c467bea Publisher Name SearchWit…" at bounding box center [438, 282] width 535 height 84
click at [251, 290] on div "Writer Name" at bounding box center [220, 282] width 99 height 18
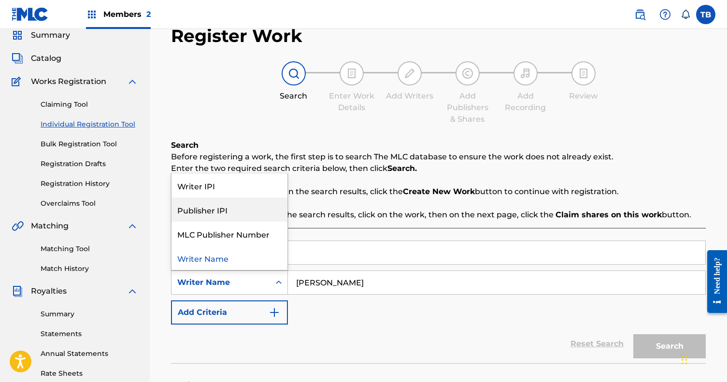
click at [217, 215] on div "Publisher IPI" at bounding box center [229, 210] width 116 height 24
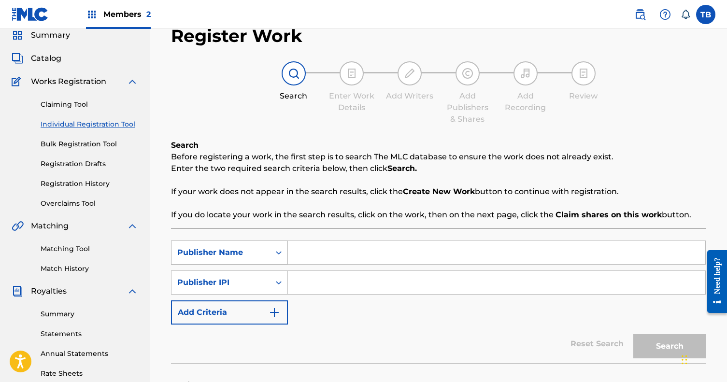
click at [228, 259] on div "Publisher Name" at bounding box center [229, 252] width 117 height 24
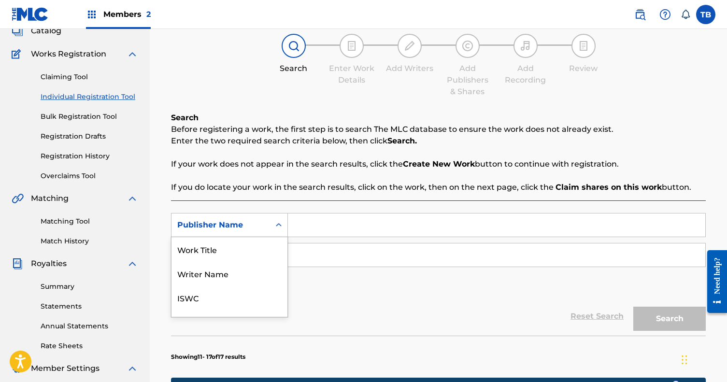
scroll to position [66, 0]
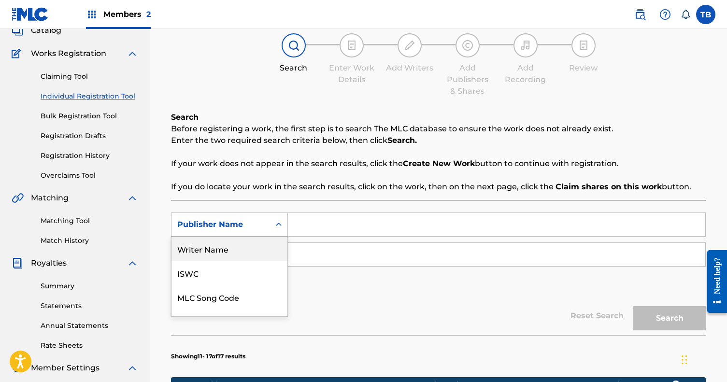
click at [220, 251] on div "Writer Name" at bounding box center [229, 249] width 116 height 24
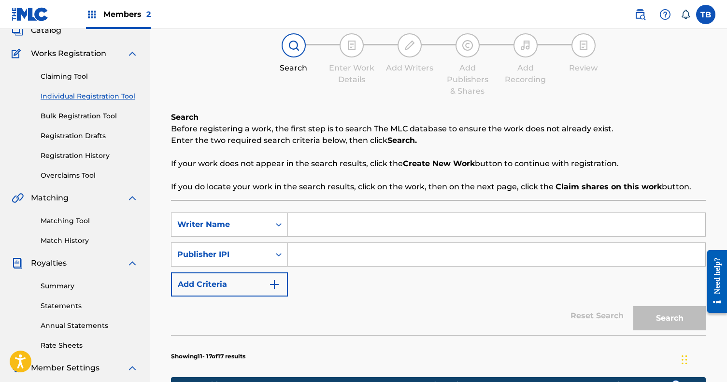
click at [305, 225] on input "Search Form" at bounding box center [496, 224] width 417 height 23
type input "[PERSON_NAME]"
click at [237, 257] on div "Publisher IPI" at bounding box center [220, 255] width 87 height 12
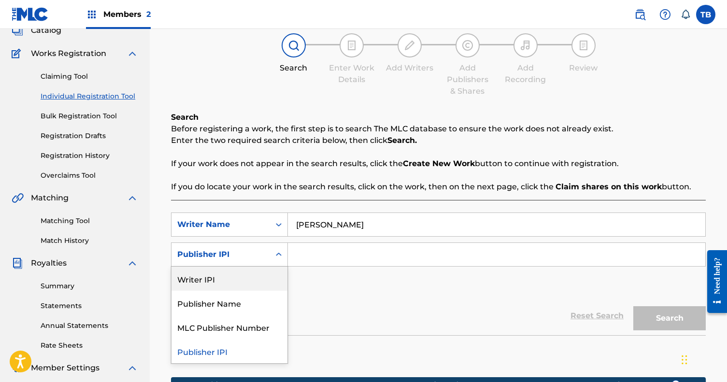
click at [370, 254] on input "Search Form" at bounding box center [496, 254] width 417 height 23
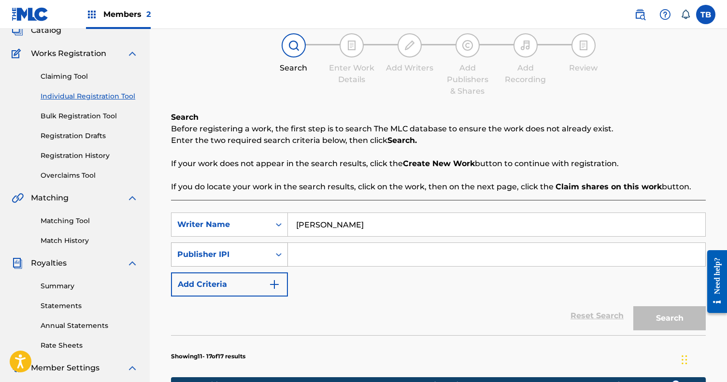
click at [236, 250] on div "Publisher IPI" at bounding box center [220, 255] width 87 height 12
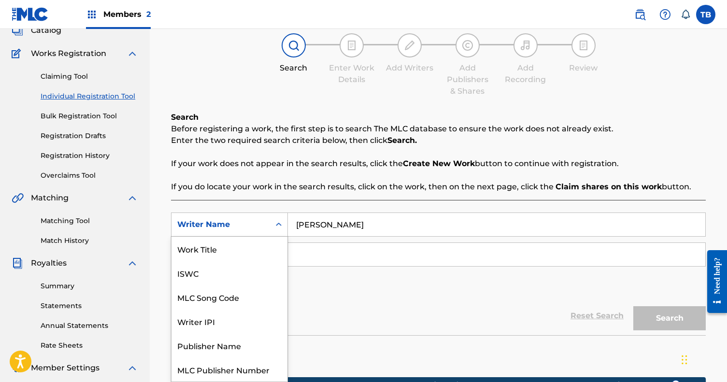
click at [229, 223] on div "Writer Name" at bounding box center [220, 225] width 87 height 12
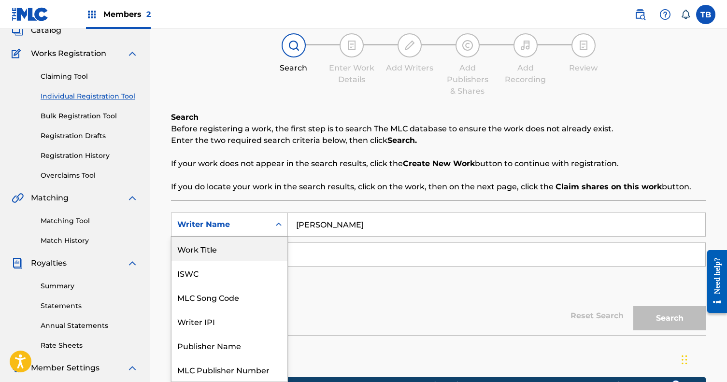
click at [206, 255] on div "Work Title" at bounding box center [229, 249] width 116 height 24
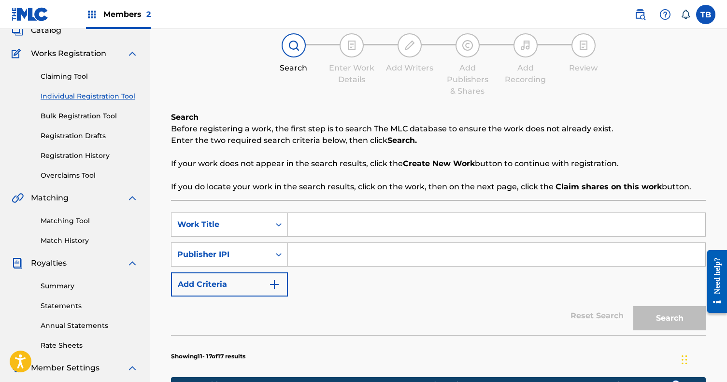
click at [342, 221] on input "Search Form" at bounding box center [496, 224] width 417 height 23
type input "Y"
type input "Thank You"
click at [374, 261] on input "Search Form" at bounding box center [496, 254] width 417 height 23
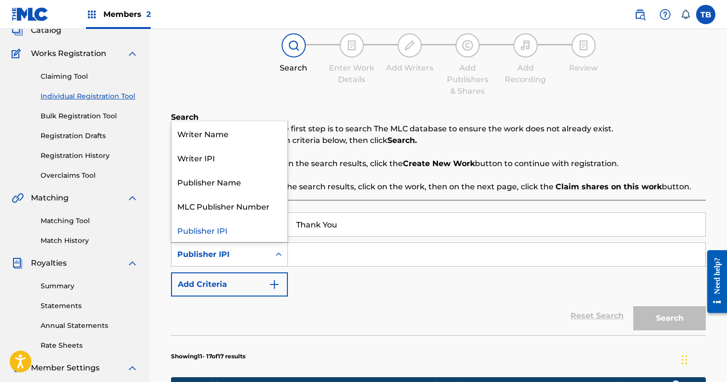
click at [261, 247] on div "Publisher IPI" at bounding box center [220, 254] width 99 height 18
click at [217, 135] on div "Writer Name" at bounding box center [229, 133] width 116 height 24
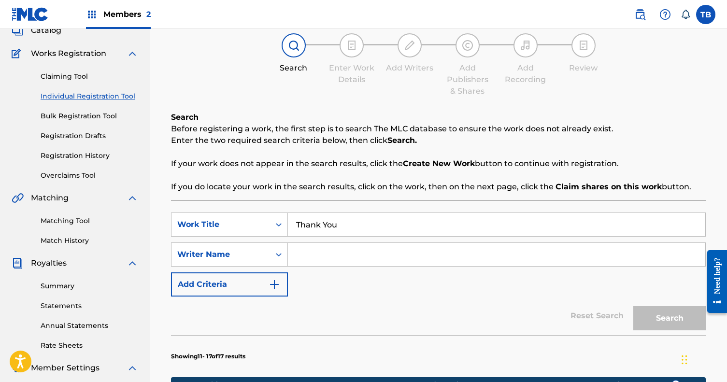
click at [307, 243] on input "Search Form" at bounding box center [496, 254] width 417 height 23
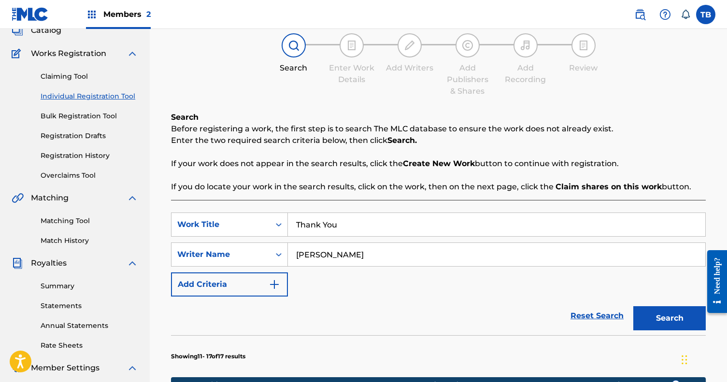
click at [669, 318] on button "Search" at bounding box center [669, 318] width 72 height 24
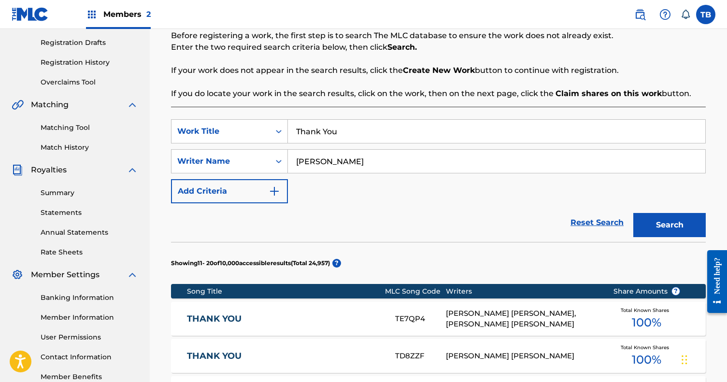
scroll to position [131, 0]
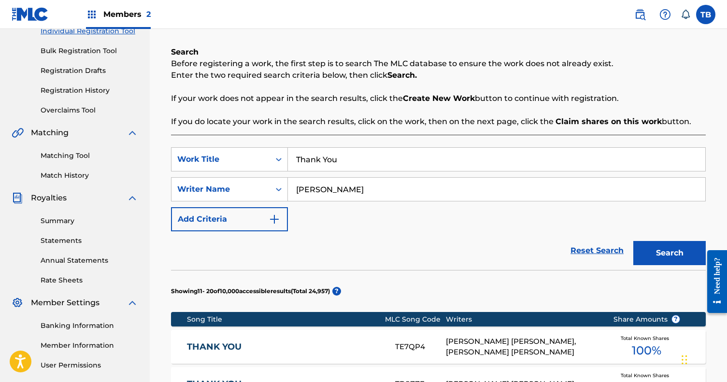
drag, startPoint x: 344, startPoint y: 201, endPoint x: 350, endPoint y: 188, distance: 13.8
click at [344, 197] on div "[PERSON_NAME]" at bounding box center [497, 189] width 418 height 24
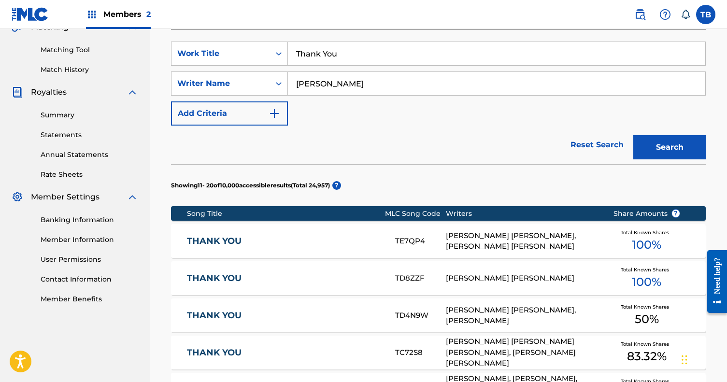
scroll to position [212, 0]
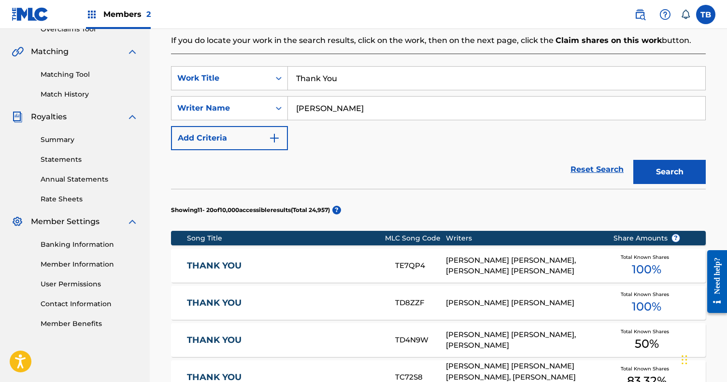
click at [346, 109] on input "[PERSON_NAME]" at bounding box center [496, 108] width 417 height 23
type input "[PERSON_NAME]"
click at [669, 172] on button "Search" at bounding box center [669, 172] width 72 height 24
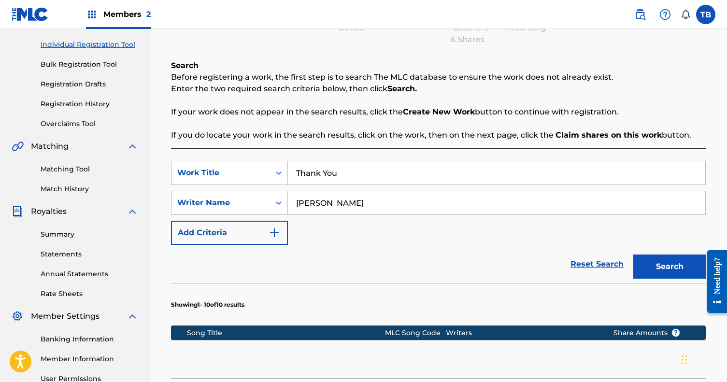
scroll to position [111, 0]
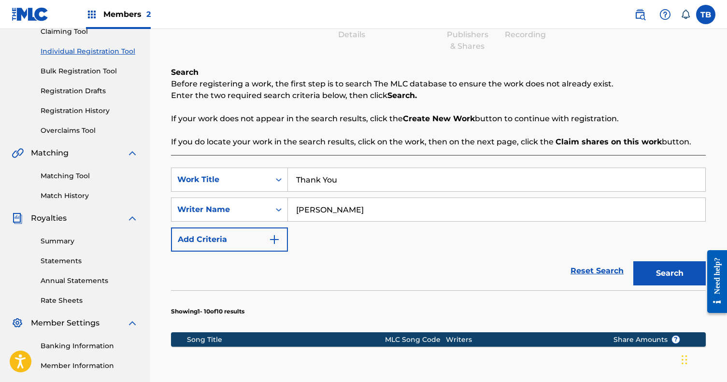
click at [67, 109] on link "Registration History" at bounding box center [90, 111] width 98 height 10
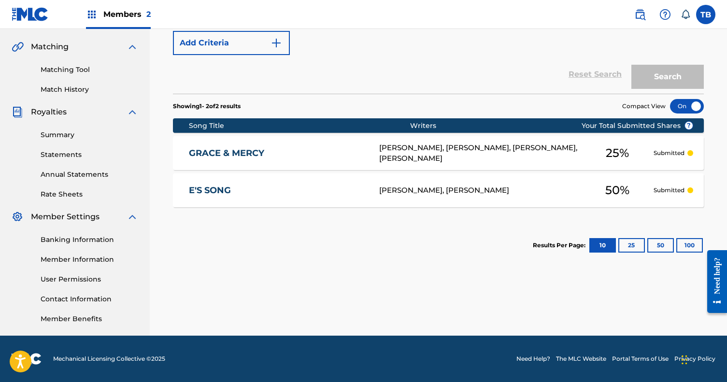
scroll to position [217, 0]
click at [626, 242] on button "25" at bounding box center [631, 245] width 27 height 14
click at [650, 242] on button "50" at bounding box center [660, 245] width 27 height 14
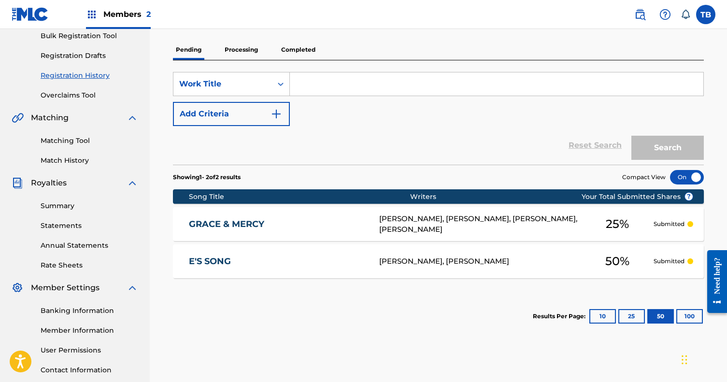
scroll to position [142, 0]
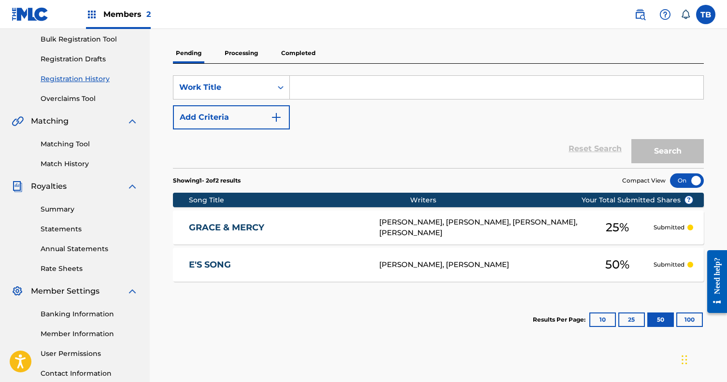
click at [236, 58] on p "Processing" at bounding box center [241, 53] width 39 height 20
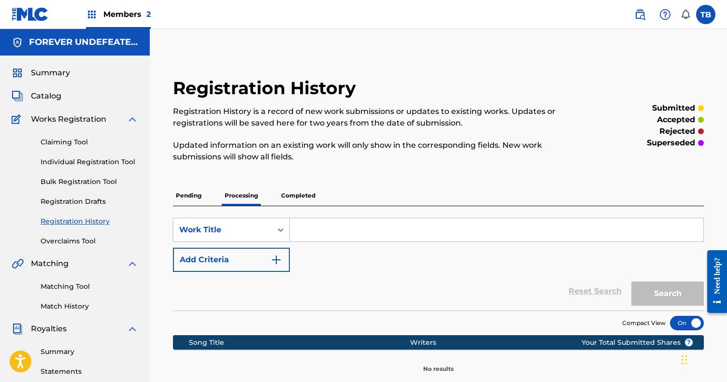
click at [298, 195] on p "Completed" at bounding box center [298, 195] width 40 height 20
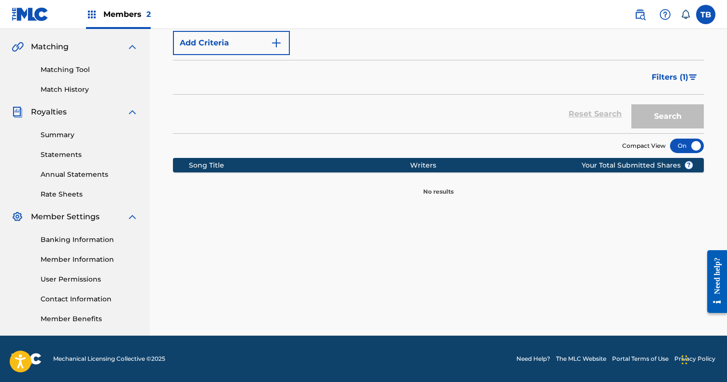
scroll to position [142, 0]
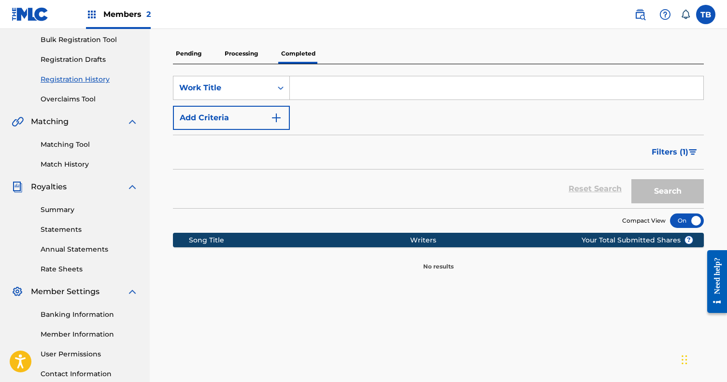
click at [196, 60] on p "Pending" at bounding box center [188, 53] width 31 height 20
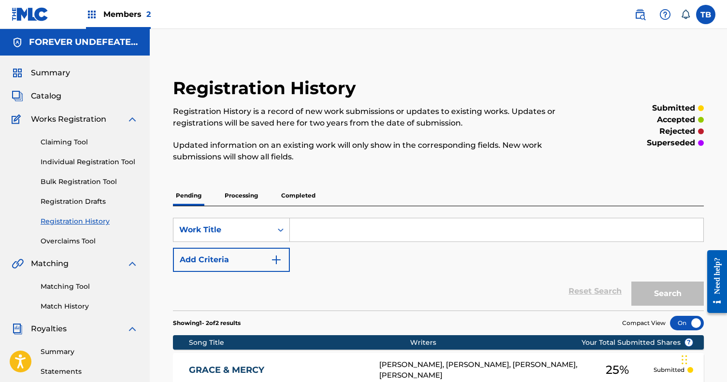
click at [127, 18] on span "Members 2" at bounding box center [126, 14] width 47 height 11
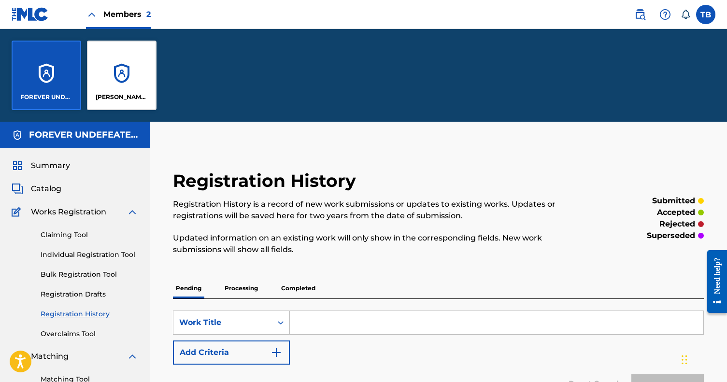
click at [123, 71] on div "[PERSON_NAME] [PERSON_NAME]" at bounding box center [122, 76] width 70 height 70
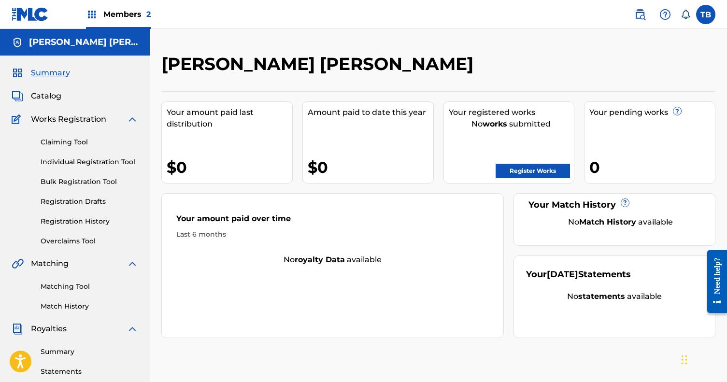
click at [75, 306] on link "Match History" at bounding box center [90, 306] width 98 height 10
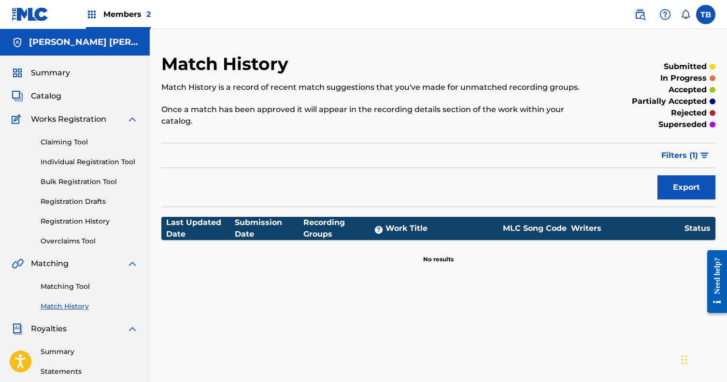
click at [81, 222] on link "Registration History" at bounding box center [90, 221] width 98 height 10
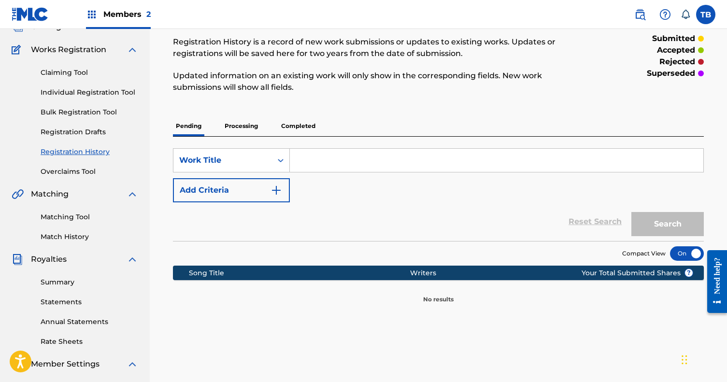
scroll to position [80, 0]
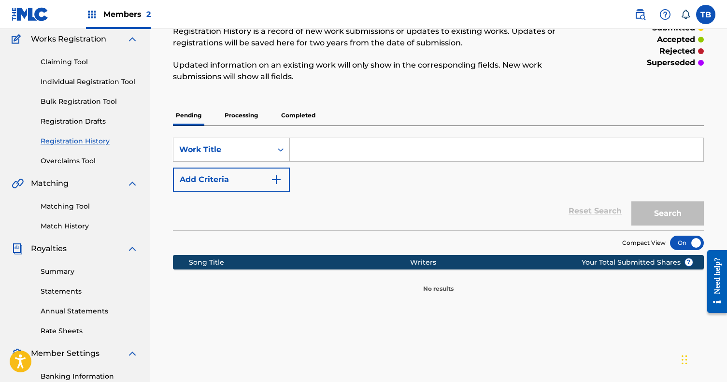
click at [239, 114] on p "Processing" at bounding box center [241, 115] width 39 height 20
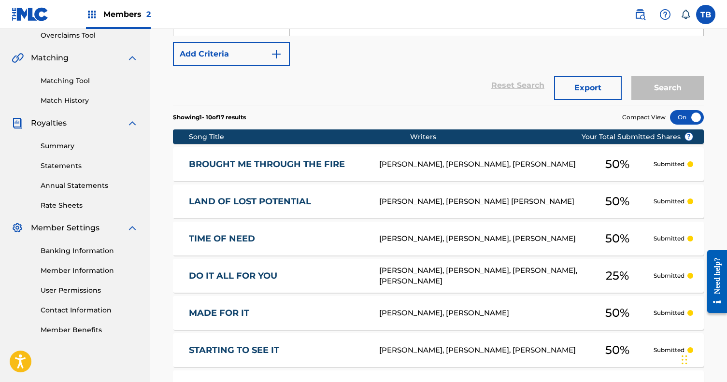
scroll to position [429, 0]
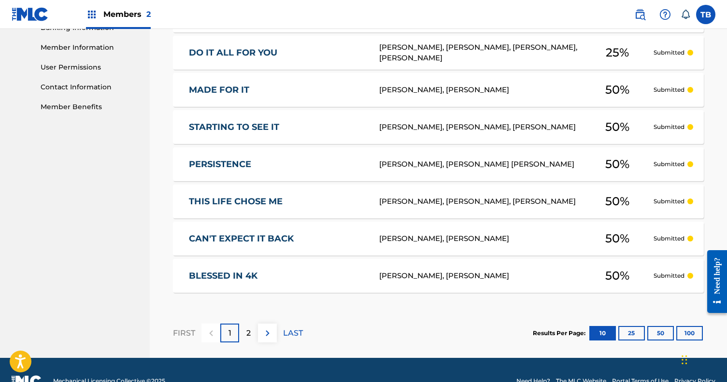
click at [267, 330] on img at bounding box center [268, 333] width 12 height 12
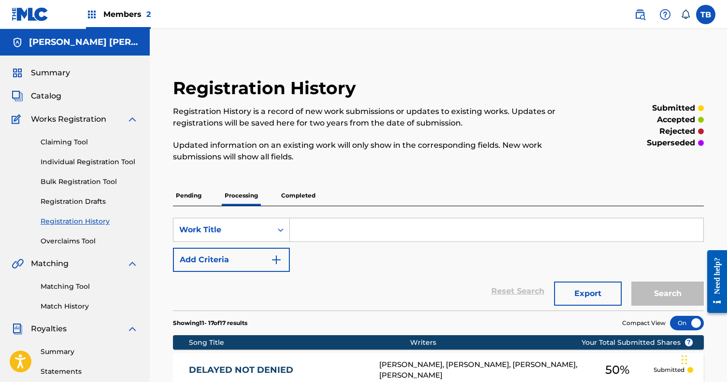
scroll to position [0, 0]
click at [337, 226] on input "Search Form" at bounding box center [496, 229] width 413 height 23
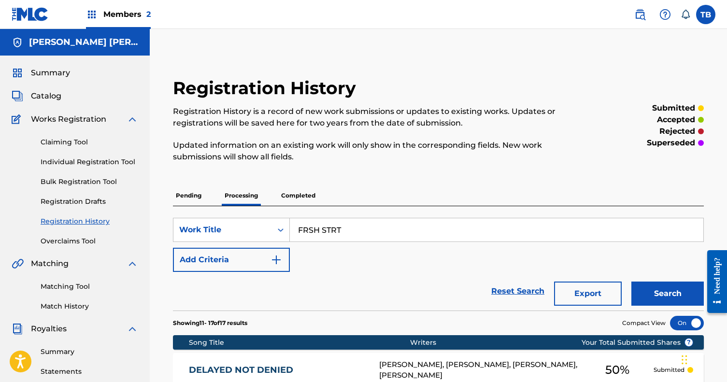
click at [667, 294] on button "Search" at bounding box center [667, 294] width 72 height 24
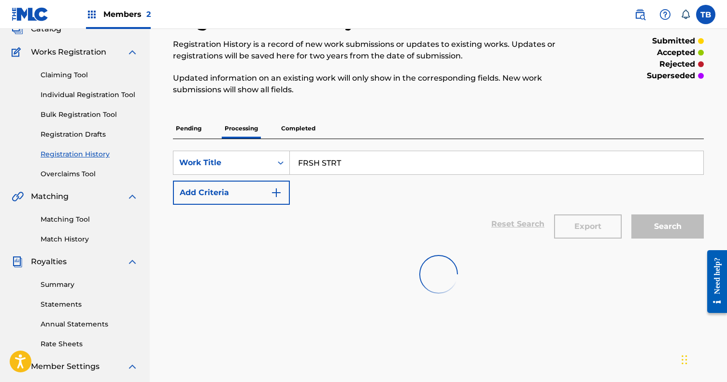
scroll to position [71, 0]
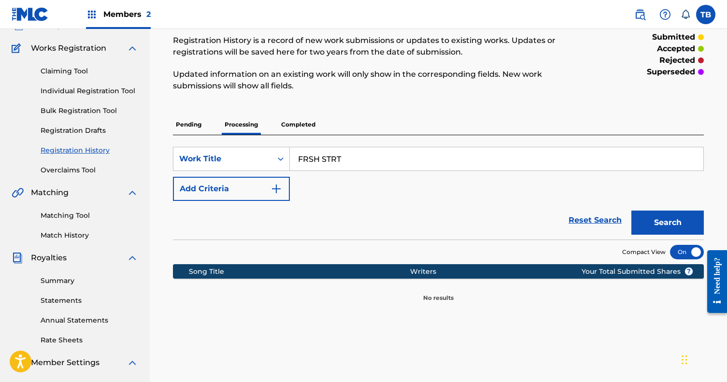
drag, startPoint x: 365, startPoint y: 155, endPoint x: 219, endPoint y: 143, distance: 145.8
click at [219, 143] on div "SearchWithCriteria13ee1b50-c5f1-490a-bbcd-78a2bc18d3a2 Work Title FRSH STRT Add…" at bounding box center [438, 187] width 531 height 104
type input "Open Arms"
click at [667, 223] on button "Search" at bounding box center [667, 223] width 72 height 24
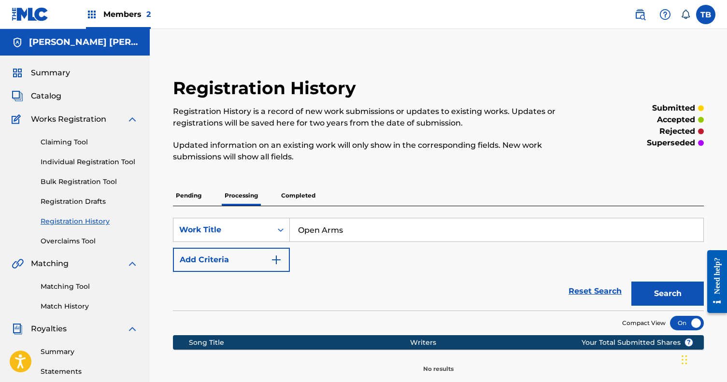
scroll to position [0, 0]
click at [46, 99] on span "Catalog" at bounding box center [46, 96] width 30 height 12
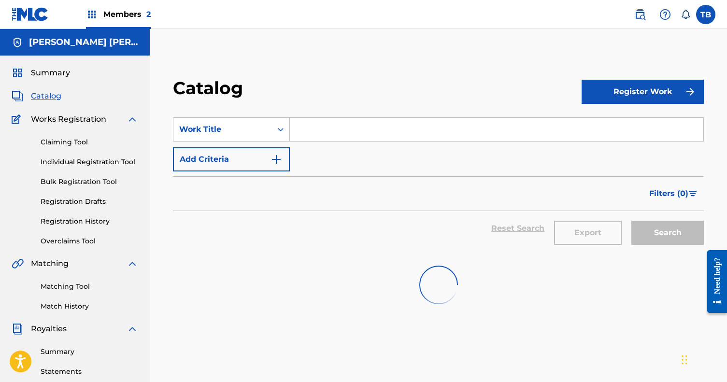
click at [396, 136] on input "Search Form" at bounding box center [496, 129] width 413 height 23
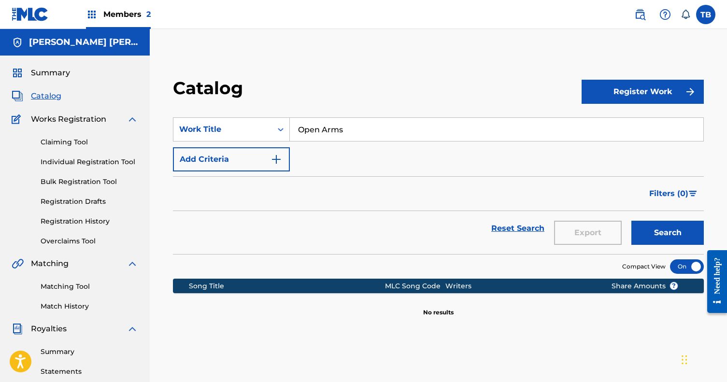
type input "Open Arms"
click at [667, 233] on button "Search" at bounding box center [667, 233] width 72 height 24
click at [692, 83] on button "Register Work" at bounding box center [642, 92] width 122 height 24
click at [615, 123] on link "Individual" at bounding box center [642, 123] width 122 height 23
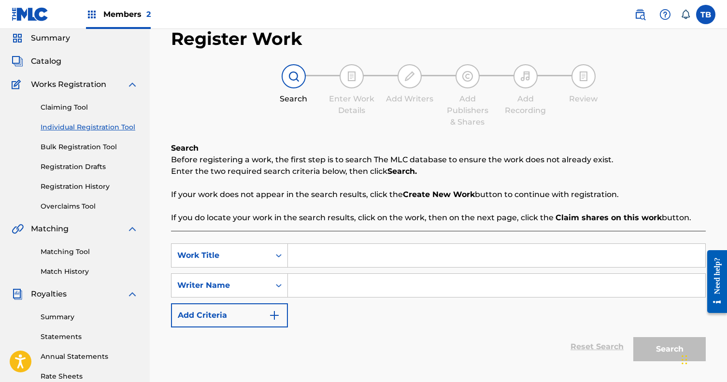
scroll to position [66, 0]
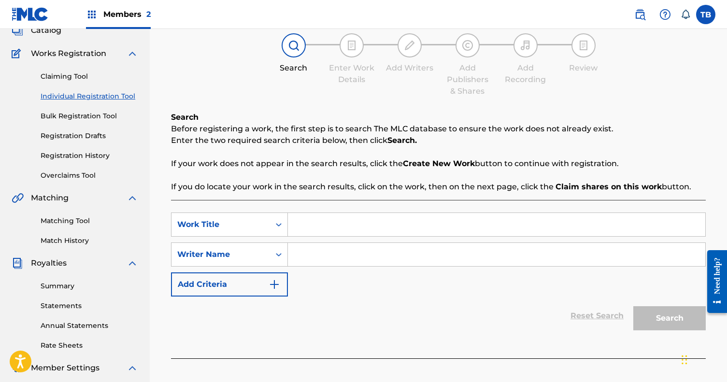
click at [328, 225] on input "Search Form" at bounding box center [496, 224] width 417 height 23
type input "Open Arms"
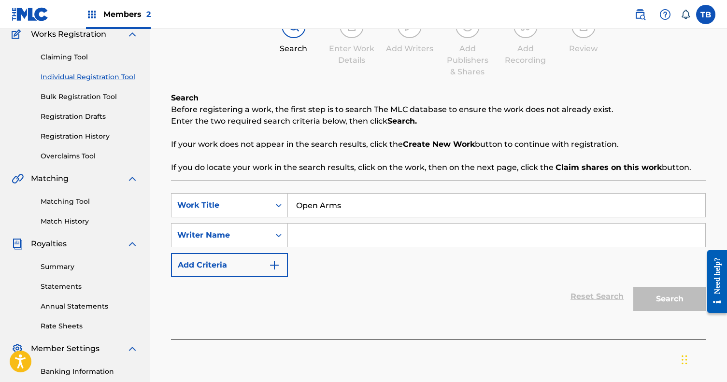
click at [320, 234] on input "Search Form" at bounding box center [496, 235] width 417 height 23
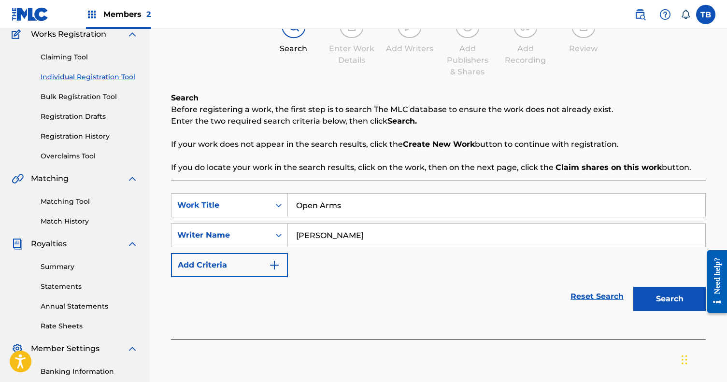
click at [669, 299] on button "Search" at bounding box center [669, 299] width 72 height 24
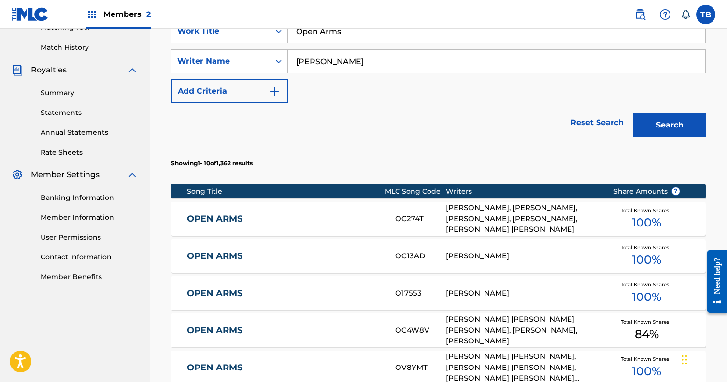
scroll to position [259, 0]
type input "[PERSON_NAME]"
click at [669, 125] on button "Search" at bounding box center [669, 125] width 72 height 24
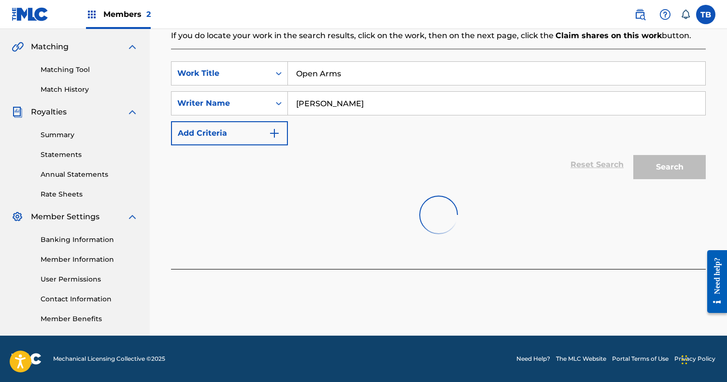
scroll to position [217, 0]
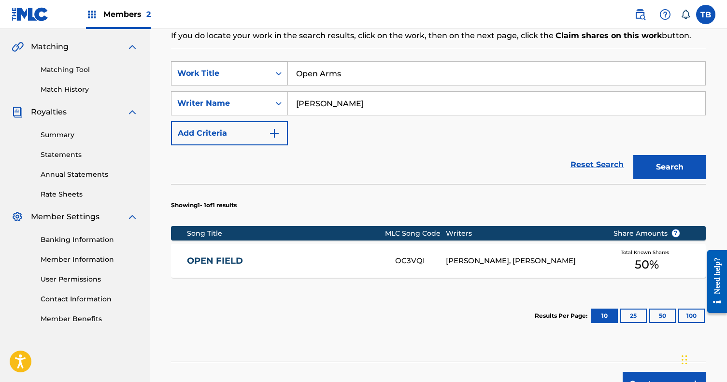
drag, startPoint x: 282, startPoint y: 69, endPoint x: 251, endPoint y: 65, distance: 32.1
click at [251, 65] on div "SearchWithCriteria72b88359-611e-484f-be86-81d565fd2675 Work Title Open Arms" at bounding box center [438, 73] width 535 height 24
type input "Same Mistake"
click at [669, 167] on button "Search" at bounding box center [669, 167] width 72 height 24
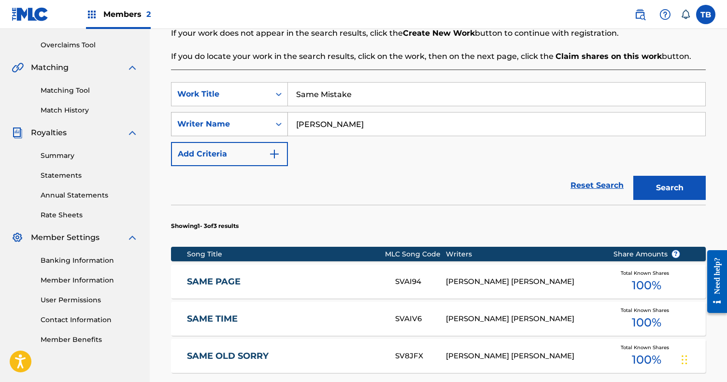
scroll to position [169, 0]
